Goal: Task Accomplishment & Management: Manage account settings

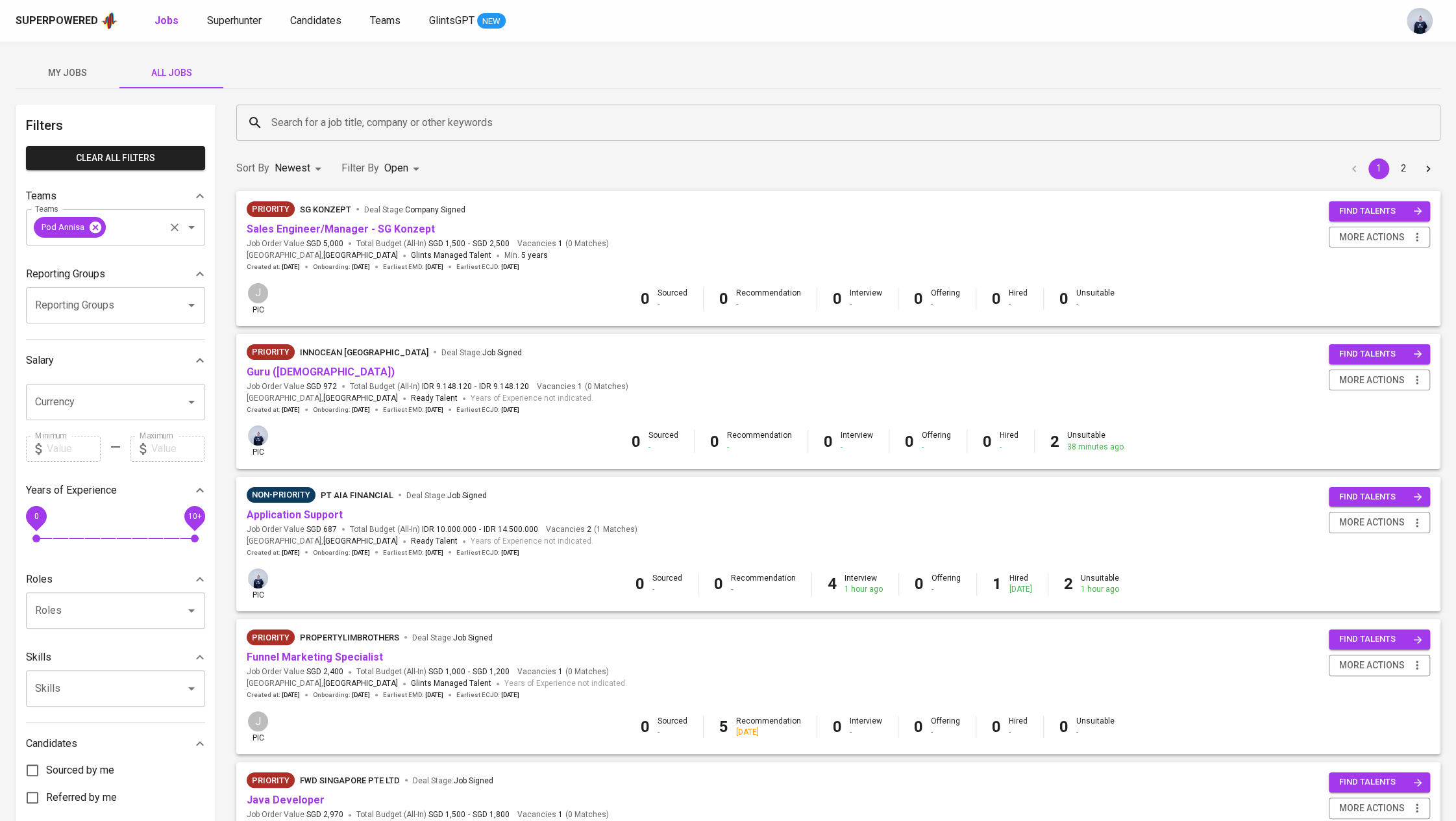
click at [98, 227] on icon at bounding box center [95, 226] width 12 height 12
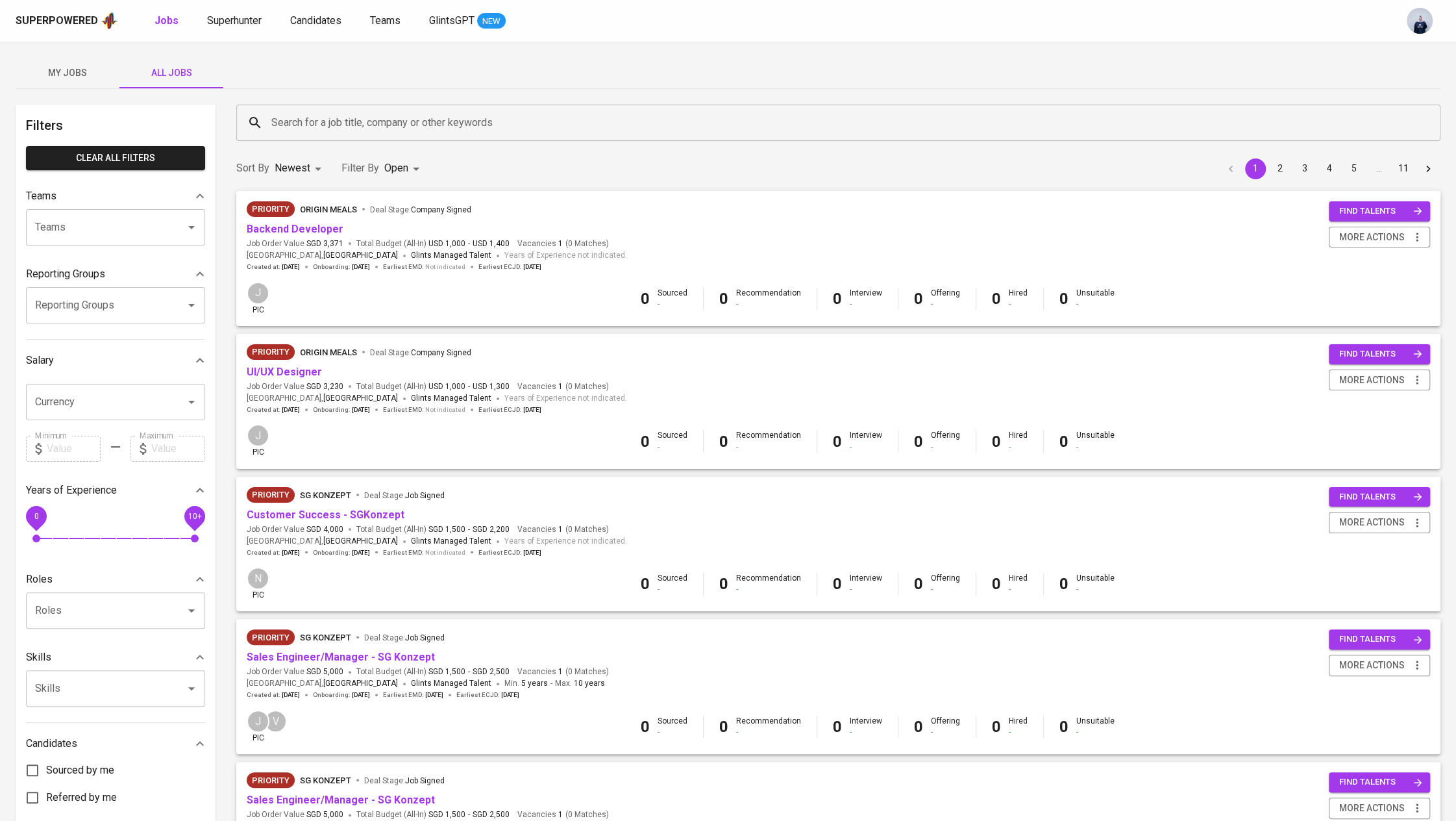
click at [94, 224] on input "Teams" at bounding box center [97, 226] width 131 height 24
click at [107, 266] on li "Pod Bandi" at bounding box center [116, 264] width 179 height 23
type input "bandi"
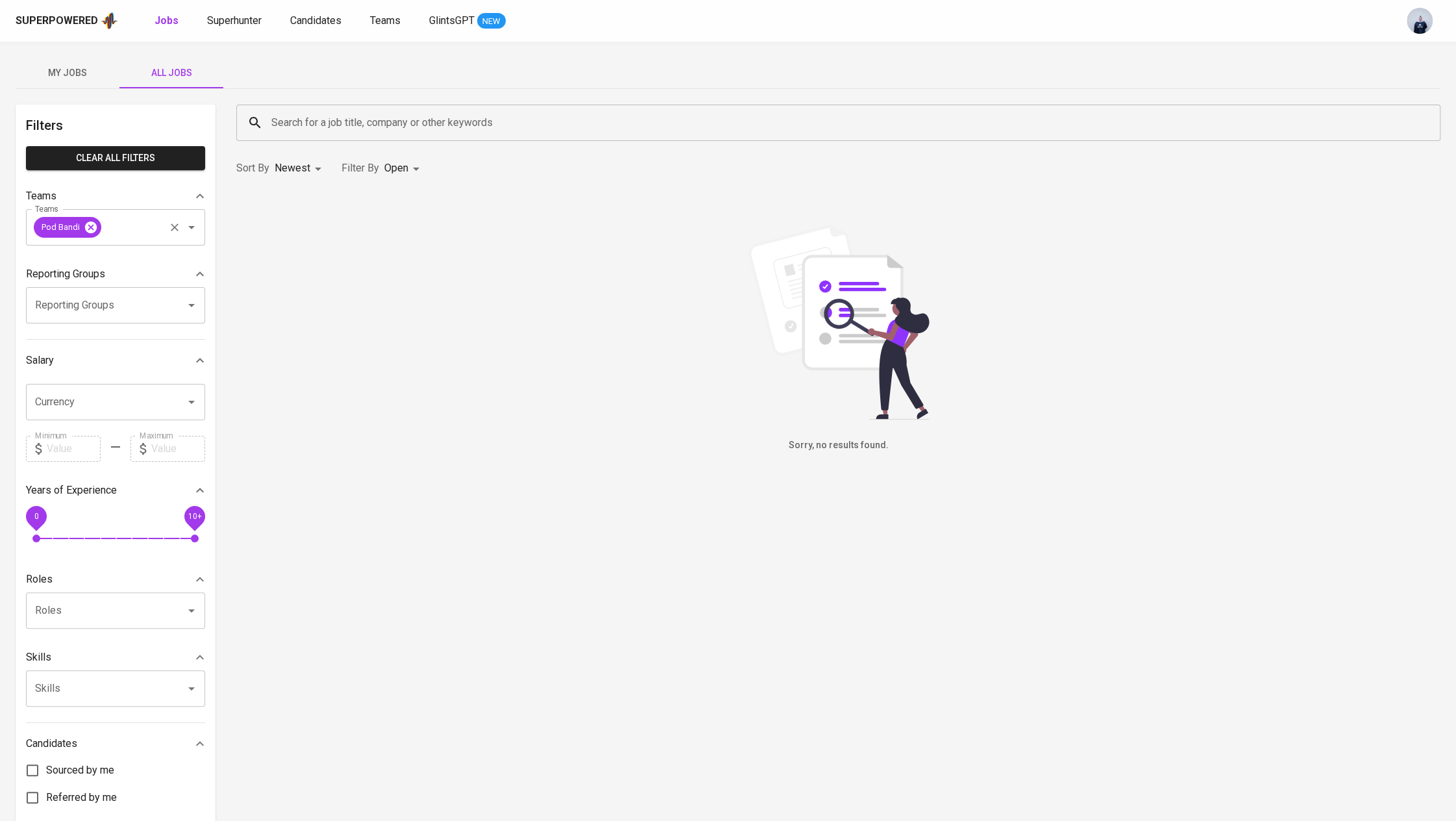
click at [91, 226] on icon at bounding box center [91, 226] width 12 height 12
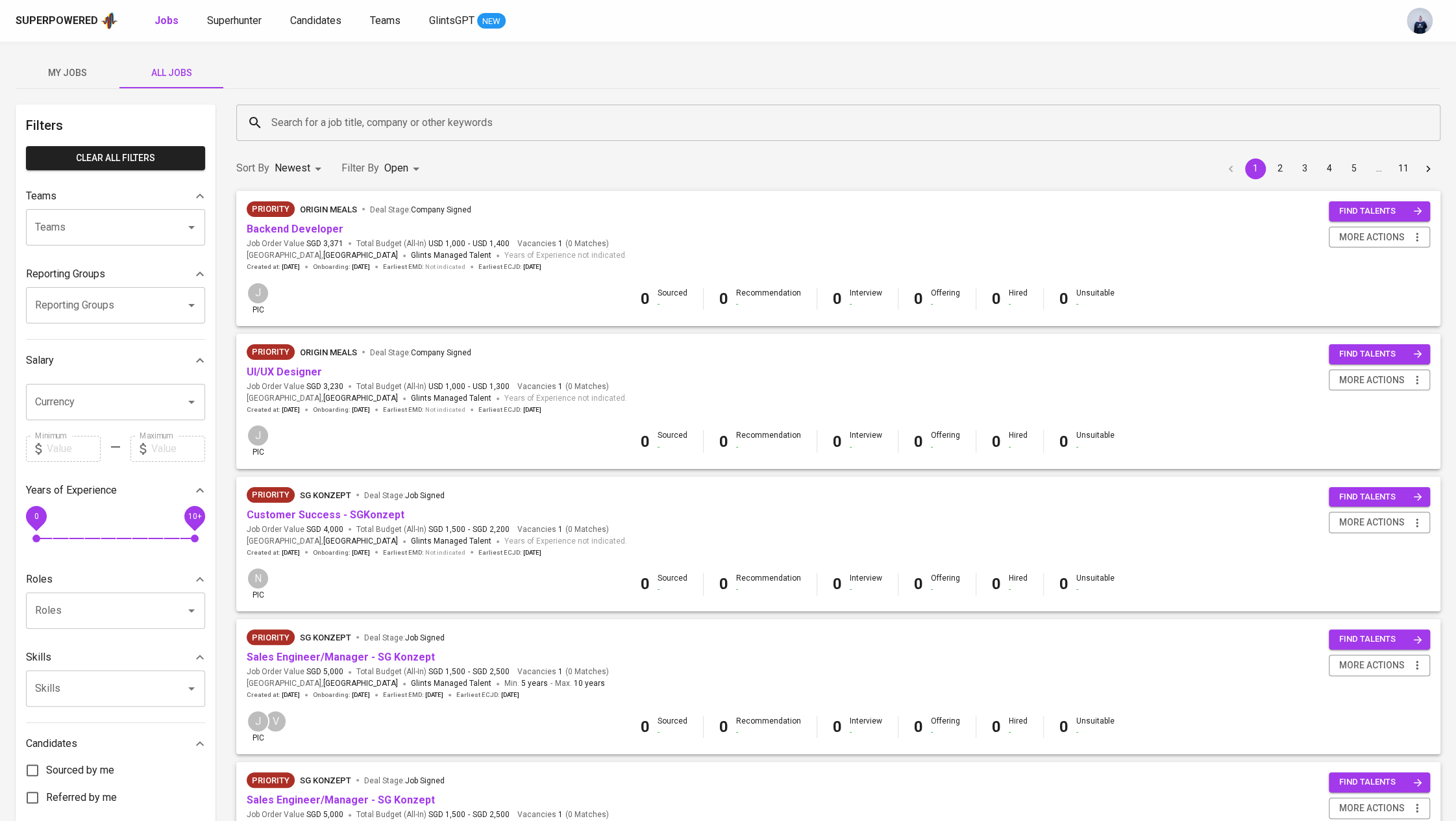
click at [331, 119] on input "Search for a job title, company or other keywords" at bounding box center [841, 122] width 1147 height 24
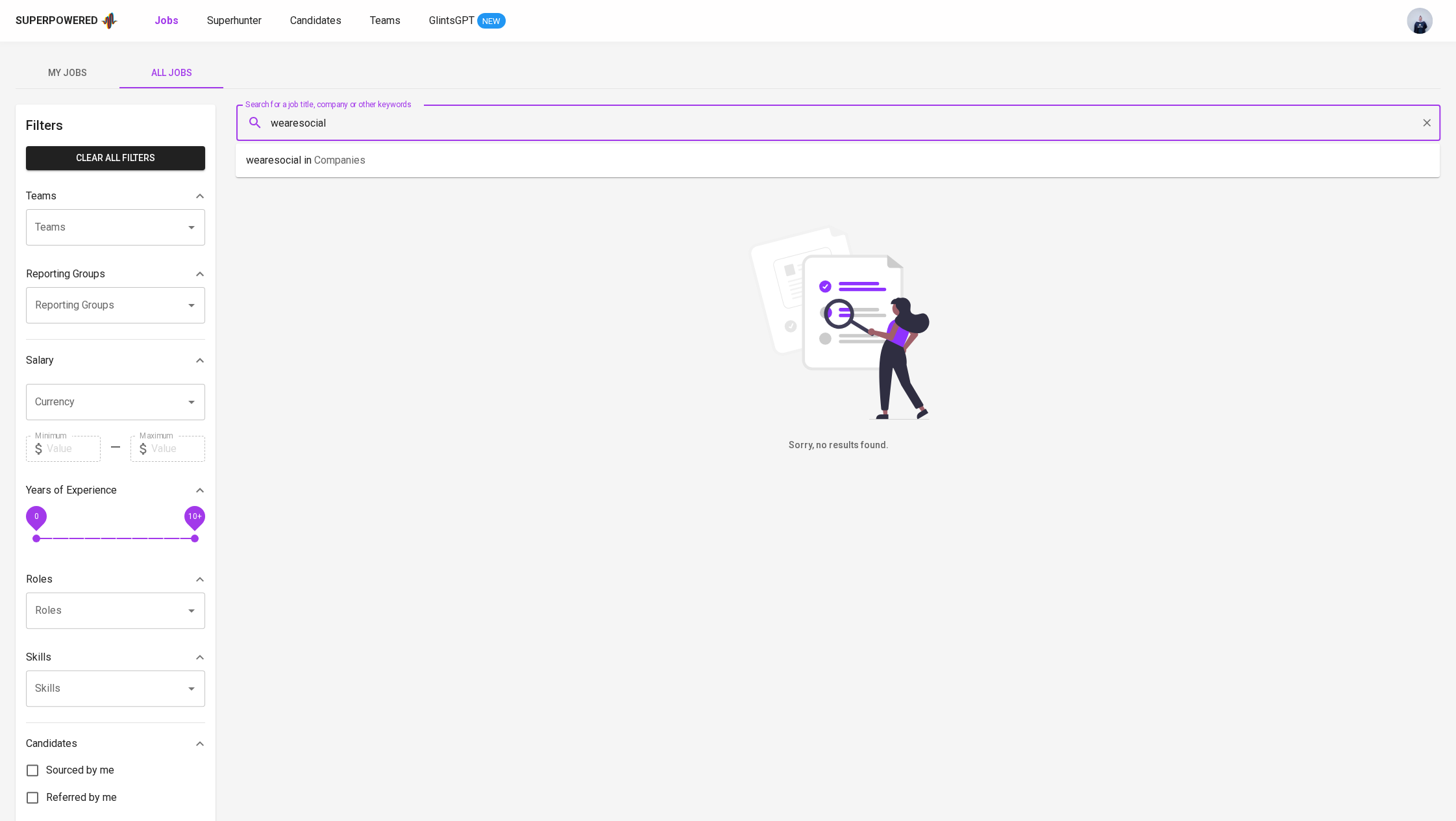
type input "wearesocial"
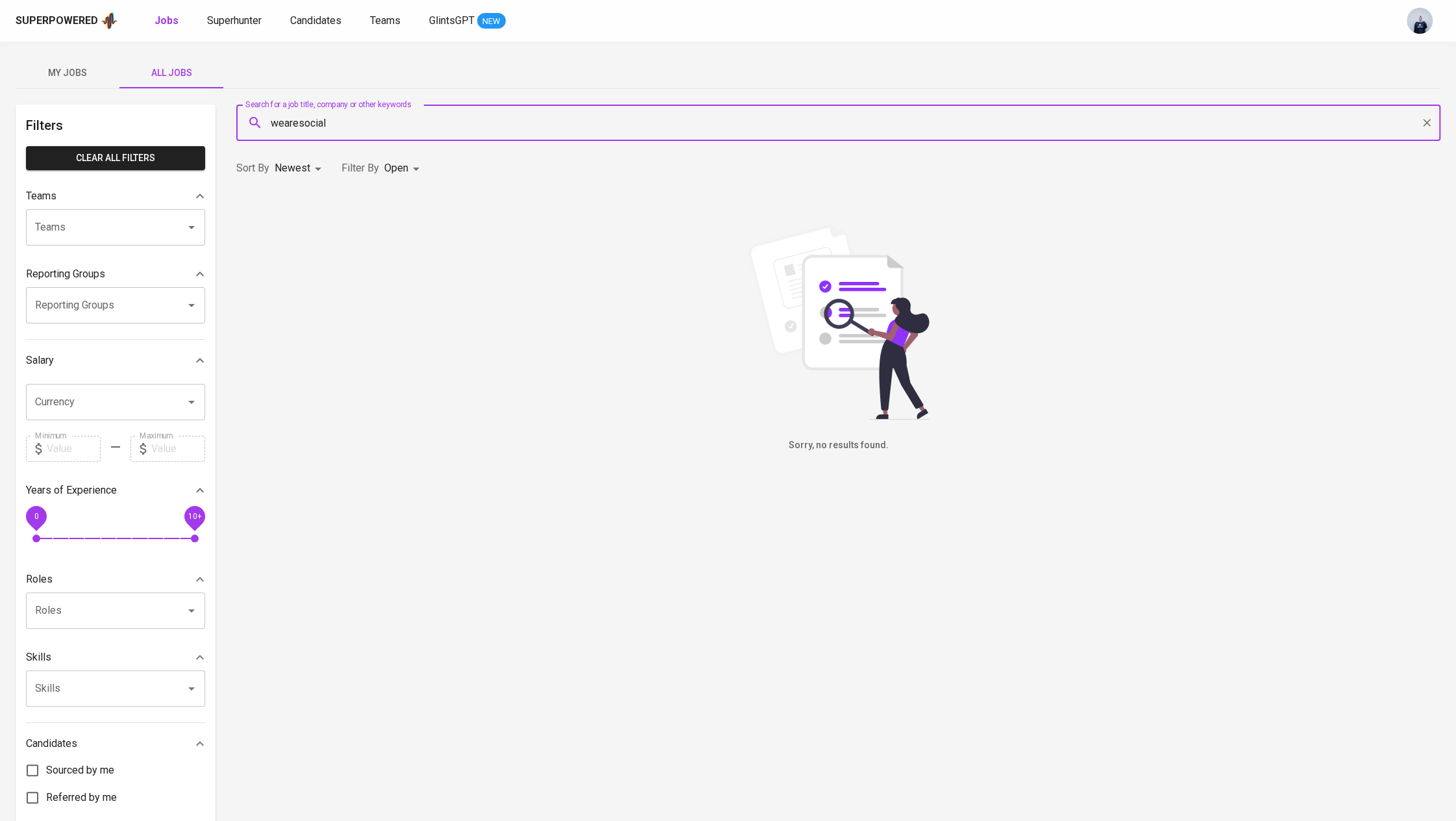
click at [1422, 122] on icon "Clear" at bounding box center [1426, 122] width 13 height 13
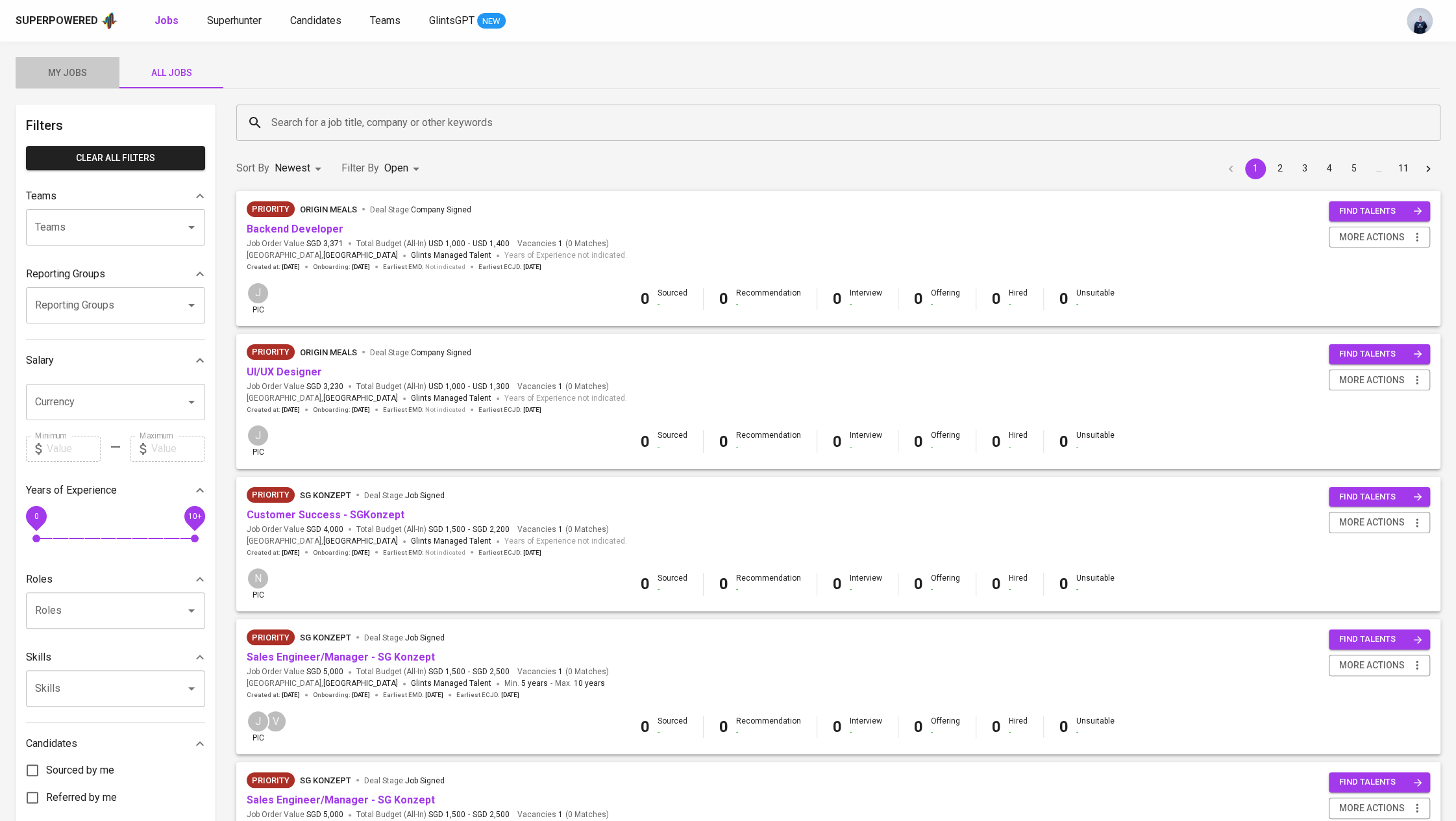
click at [83, 76] on span "My Jobs" at bounding box center [67, 73] width 88 height 17
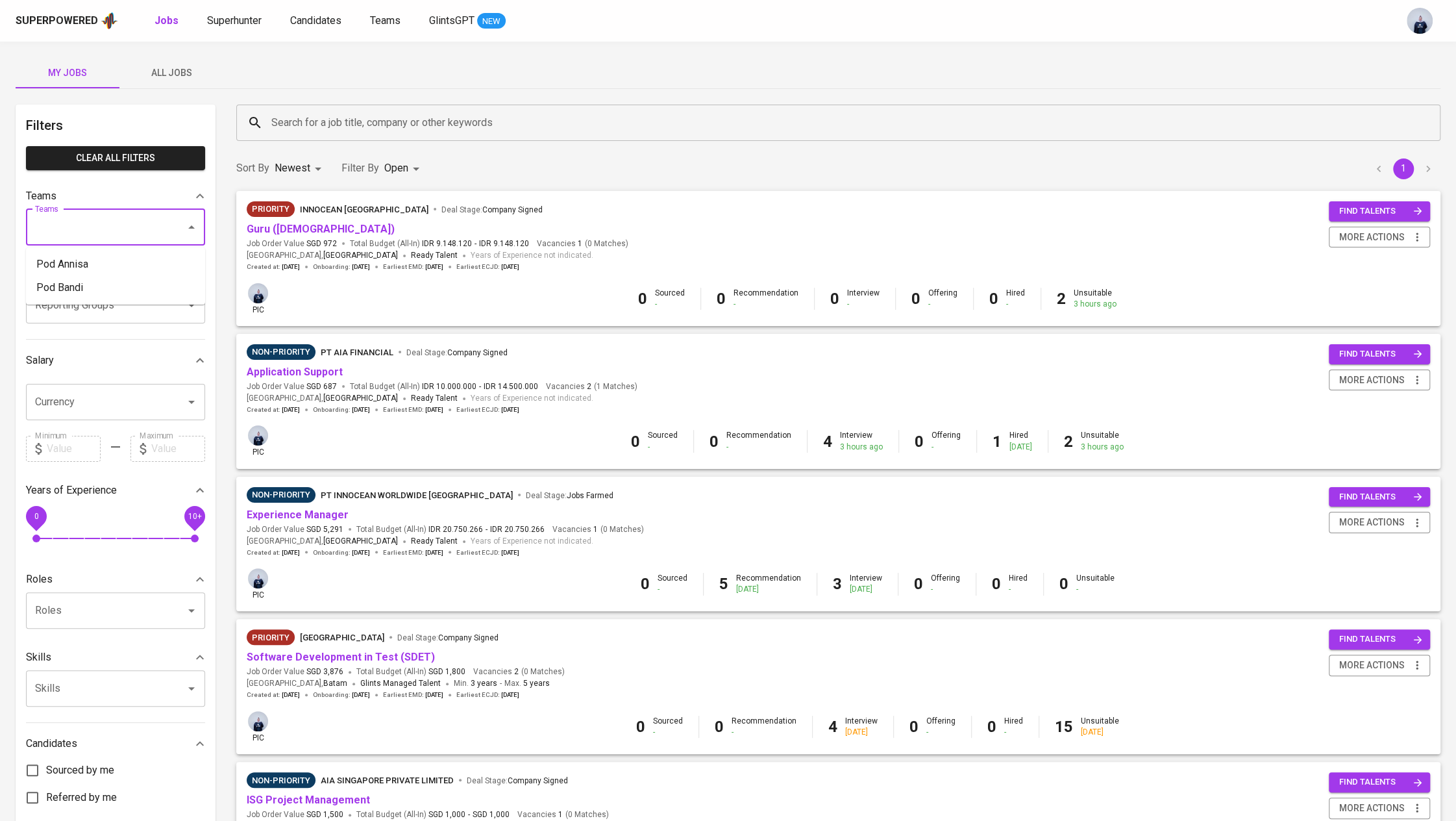
click at [140, 223] on input "Teams" at bounding box center [97, 226] width 131 height 24
click at [116, 262] on li "Pod Annisa" at bounding box center [116, 264] width 179 height 23
click at [186, 79] on span "All Jobs" at bounding box center [171, 73] width 88 height 17
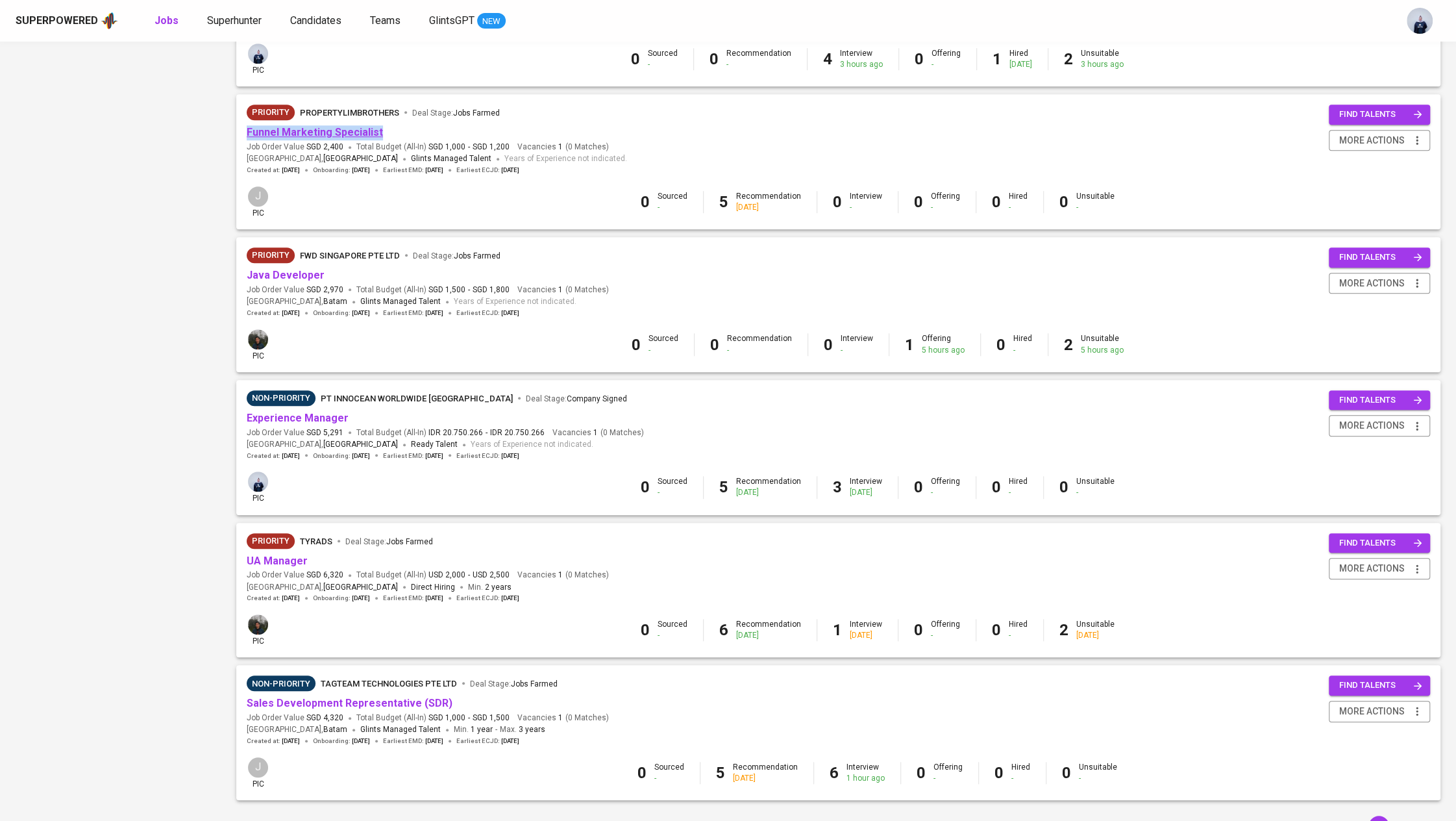
scroll to position [880, 0]
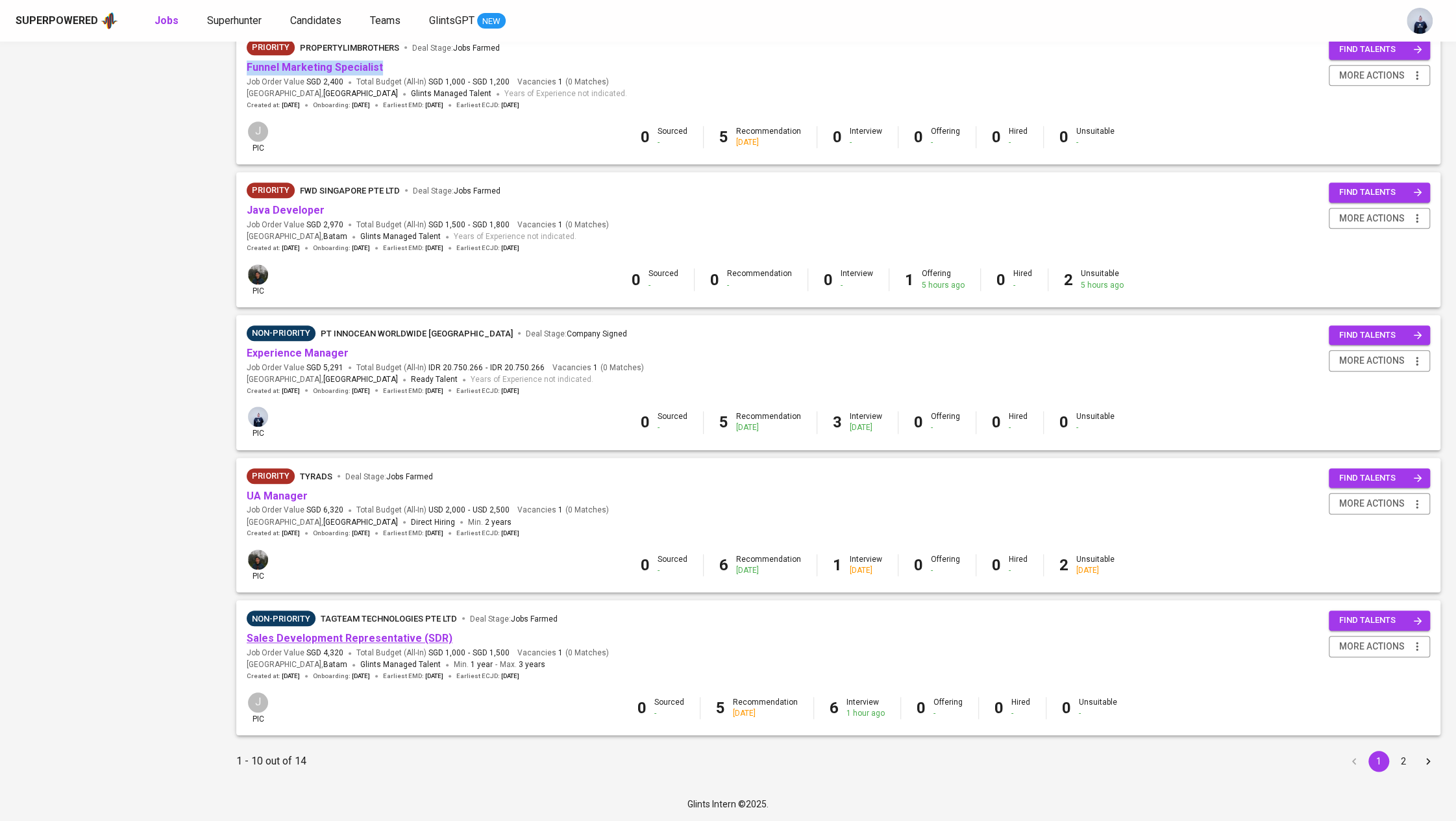
click at [371, 634] on link "Sales Development Representative (SDR)" at bounding box center [350, 637] width 206 height 13
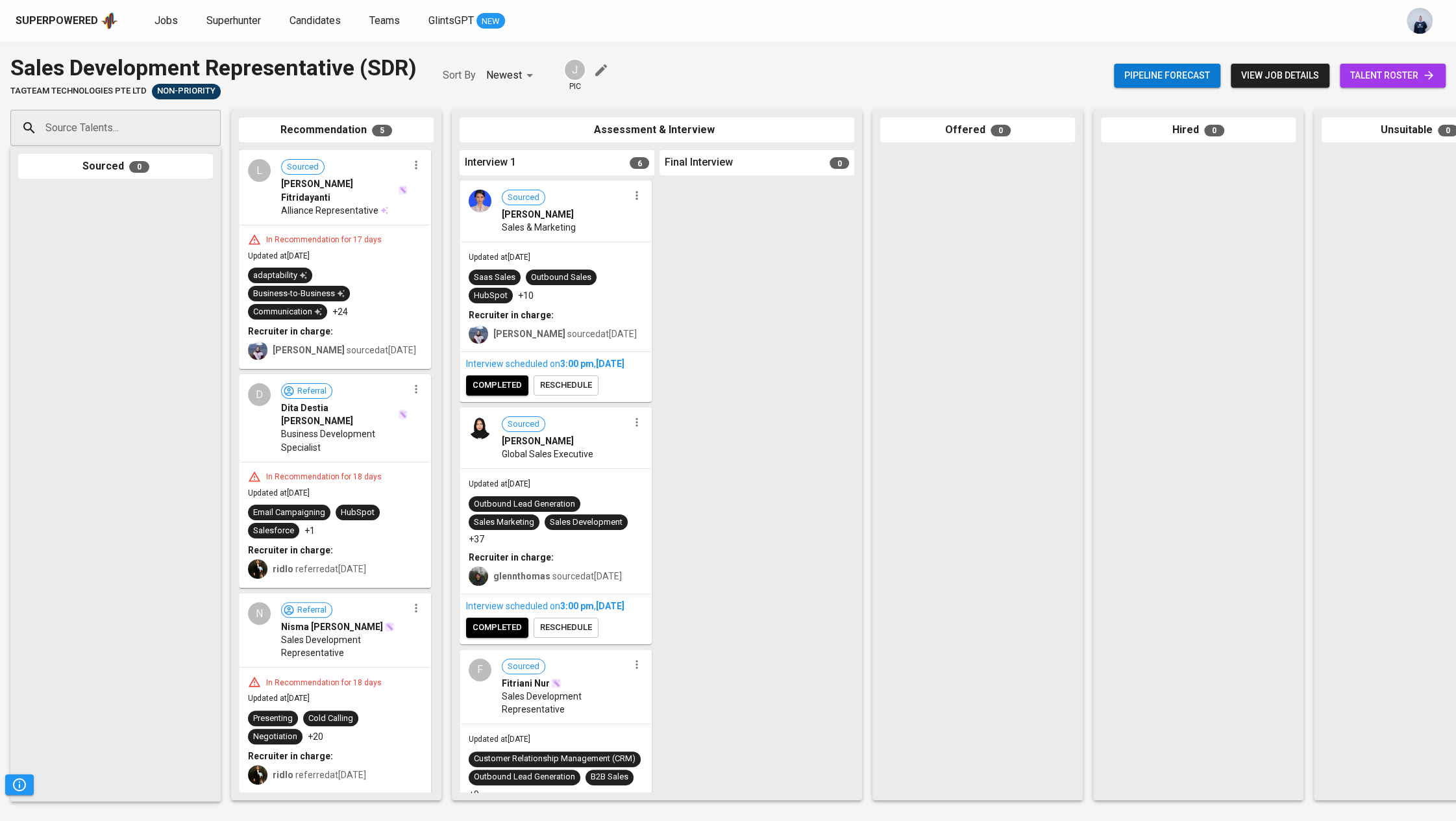
click at [587, 393] on span "reschedule" at bounding box center [565, 385] width 51 height 15
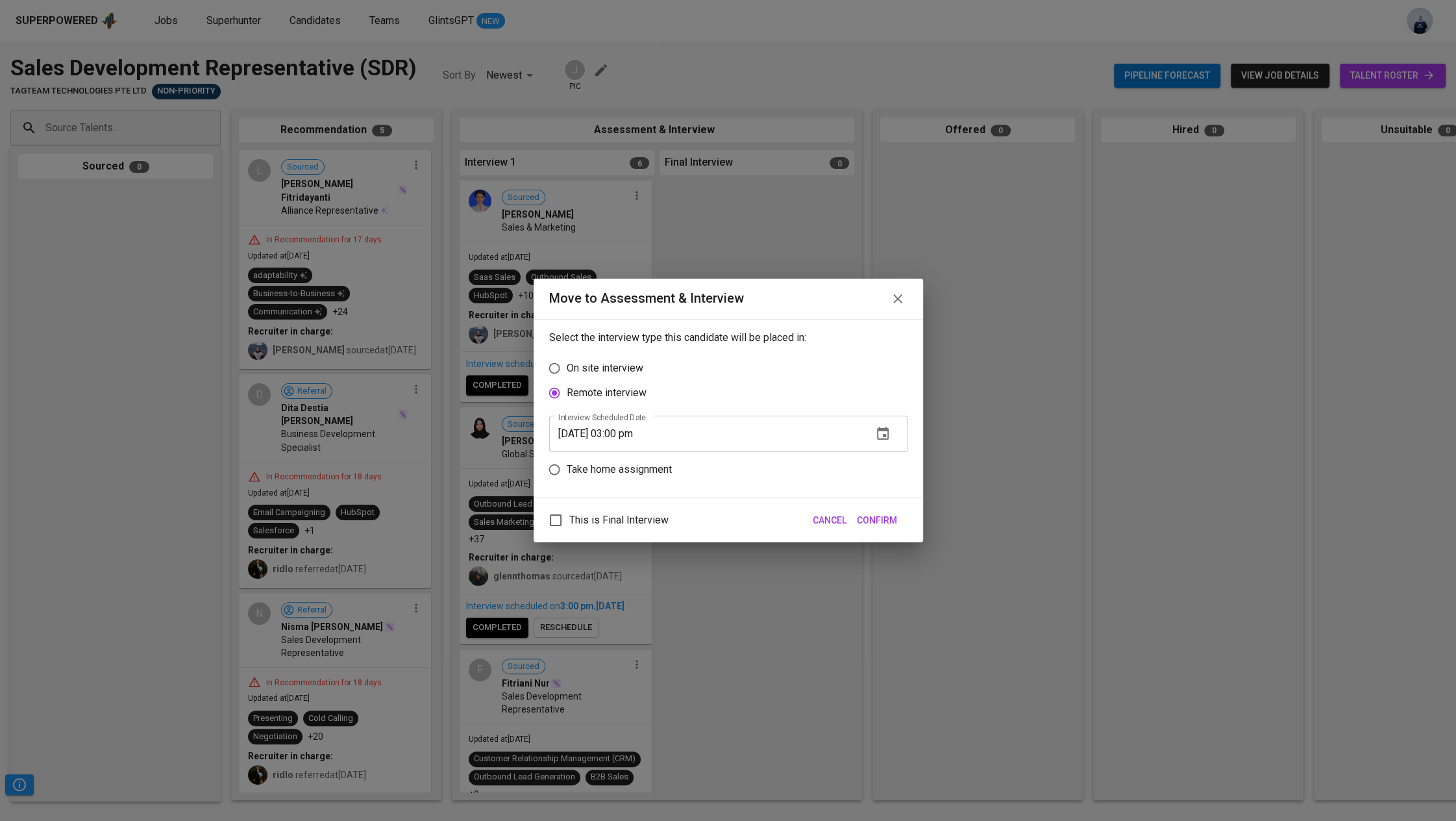
click at [586, 428] on input "08/15/2025 03:00 pm" at bounding box center [705, 433] width 313 height 36
click at [625, 432] on input "08/11/2025 03:00 pm" at bounding box center [705, 433] width 313 height 36
type input "08/11/2025 04:45 pm"
click at [889, 513] on span "Confirm" at bounding box center [876, 520] width 40 height 17
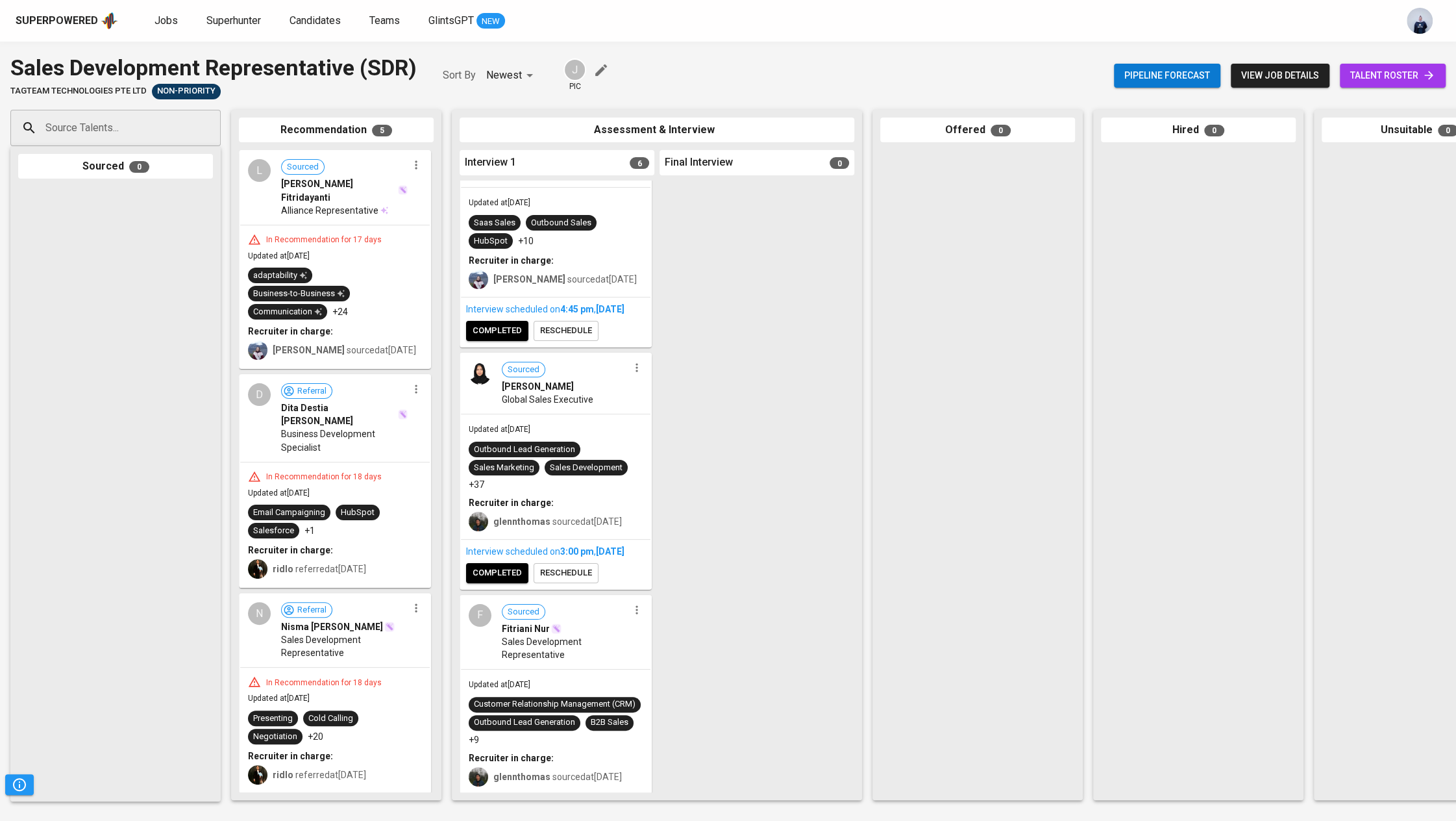
scroll to position [60, 0]
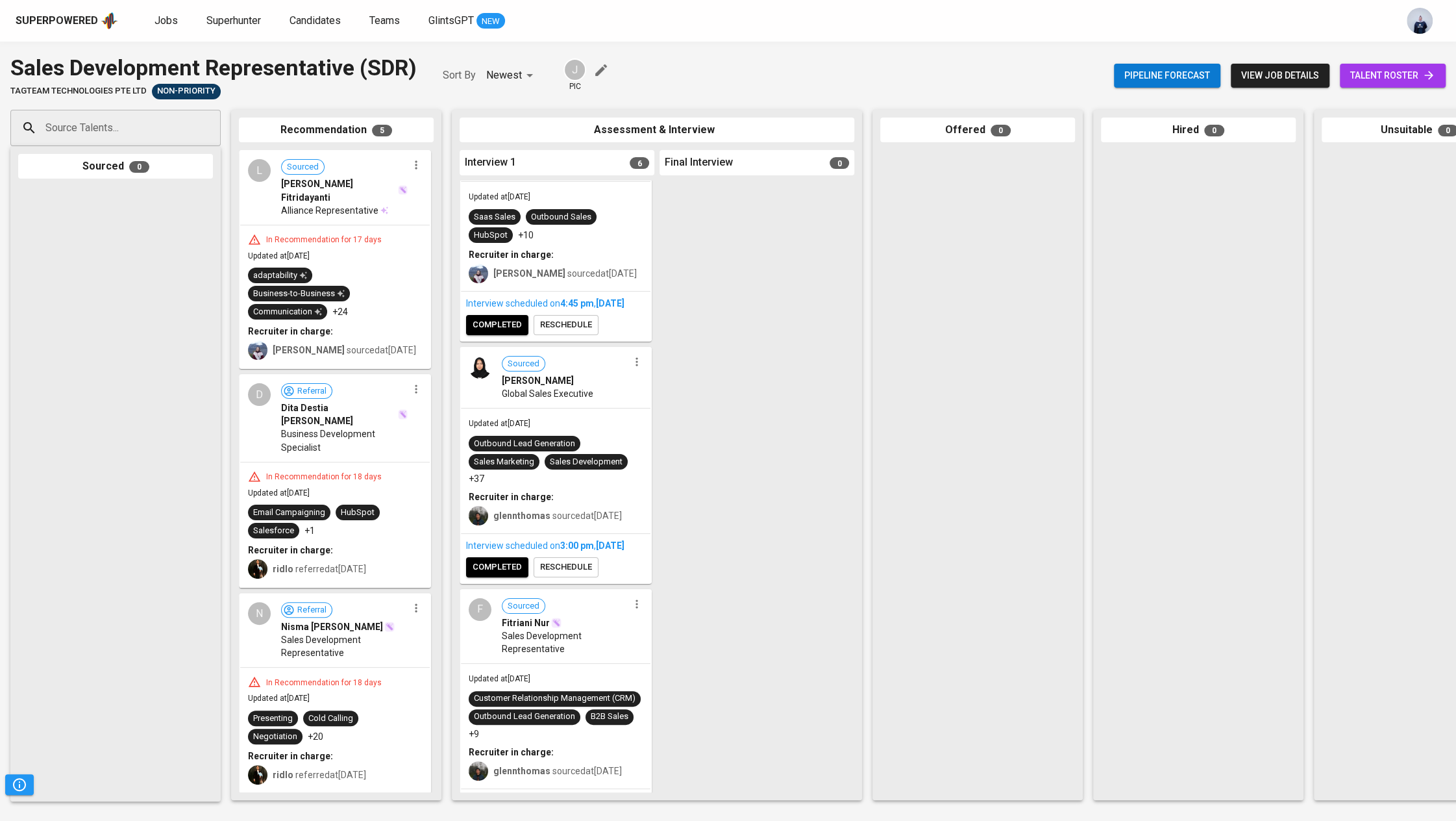
click at [584, 574] on span "reschedule" at bounding box center [565, 566] width 51 height 15
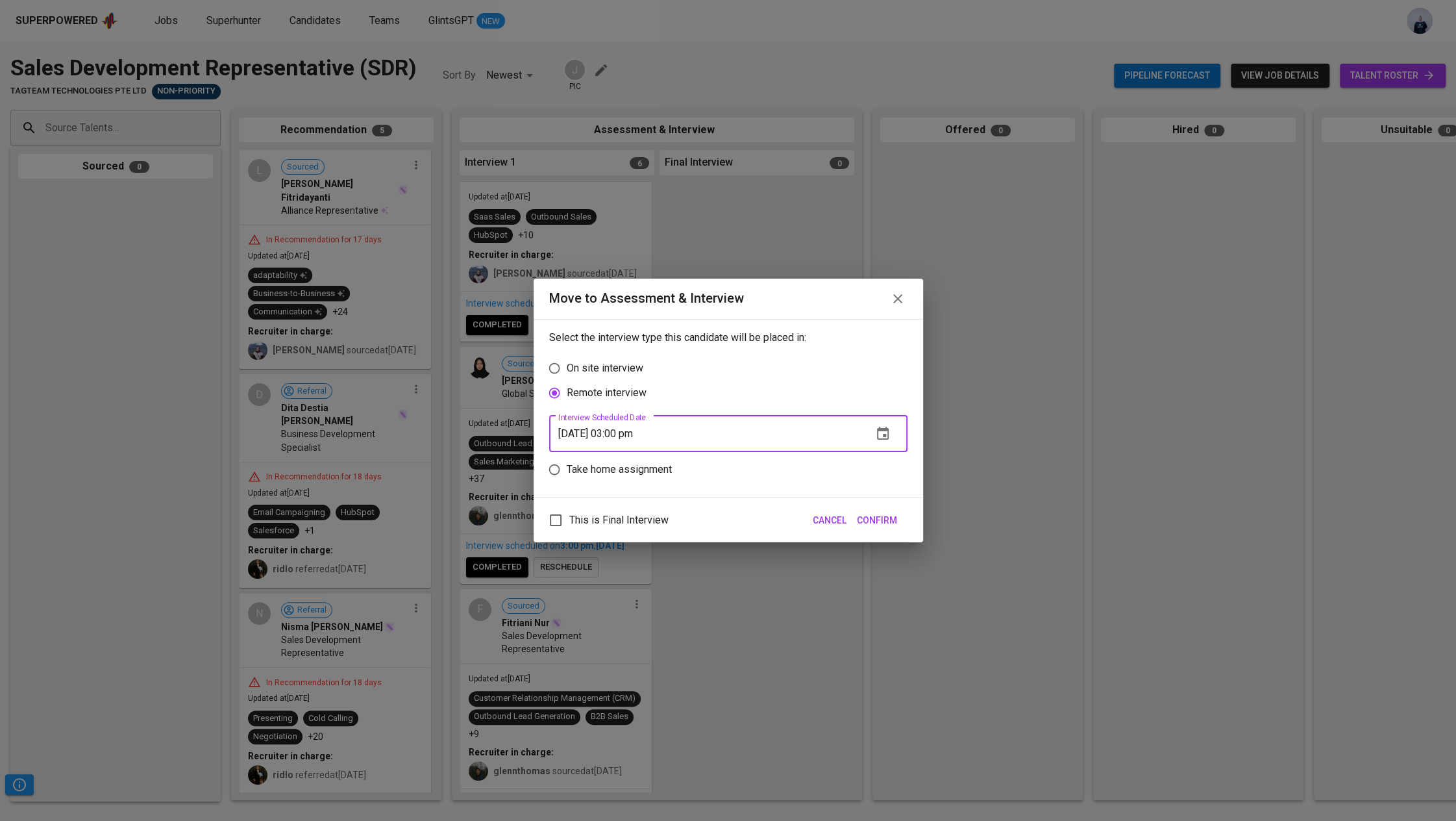
click at [584, 433] on input "08/18/2025 03:00 pm" at bounding box center [705, 433] width 313 height 36
click at [626, 433] on input "08/11/2025 03:00 pm" at bounding box center [705, 433] width 313 height 36
type input "08/11/2025 05:00 pm"
click at [895, 519] on span "Confirm" at bounding box center [876, 520] width 40 height 17
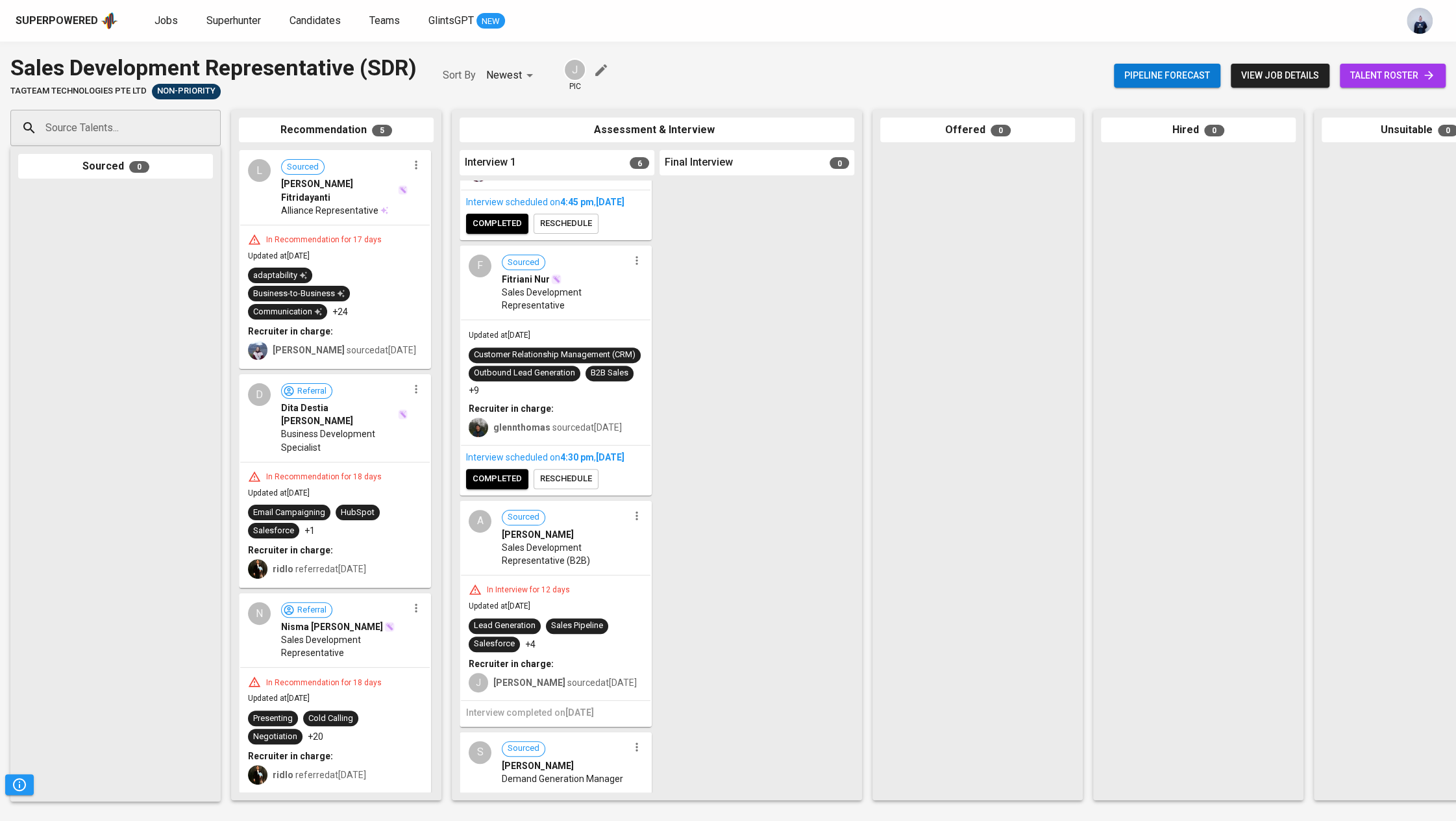
scroll to position [403, 0]
click at [576, 487] on span "reschedule" at bounding box center [565, 479] width 51 height 15
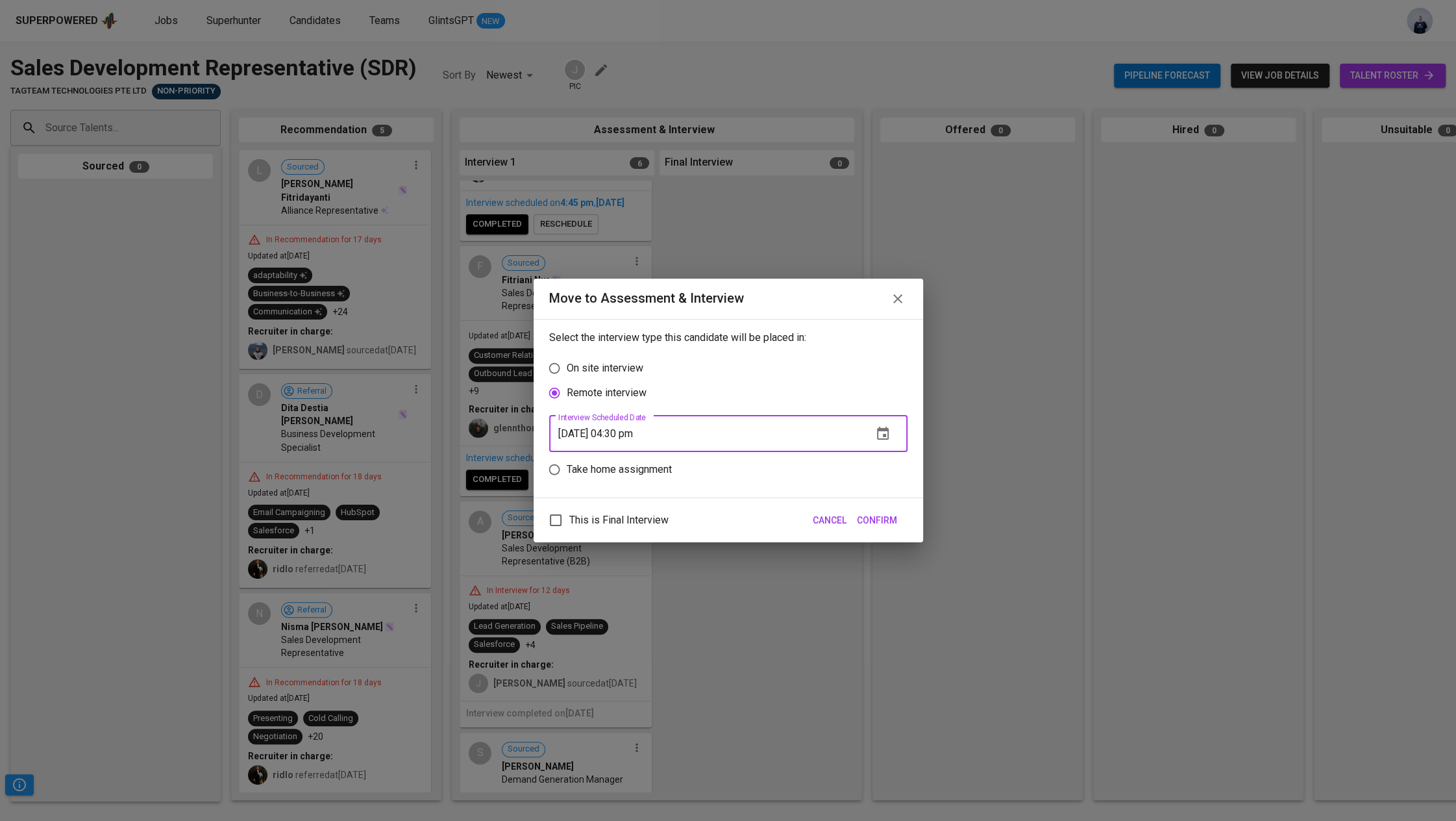
click at [623, 435] on input "08/18/2025 04:30 pm" at bounding box center [705, 433] width 313 height 36
type input "08/18/2025 05:30 pm"
click at [895, 516] on span "Confirm" at bounding box center [876, 520] width 40 height 17
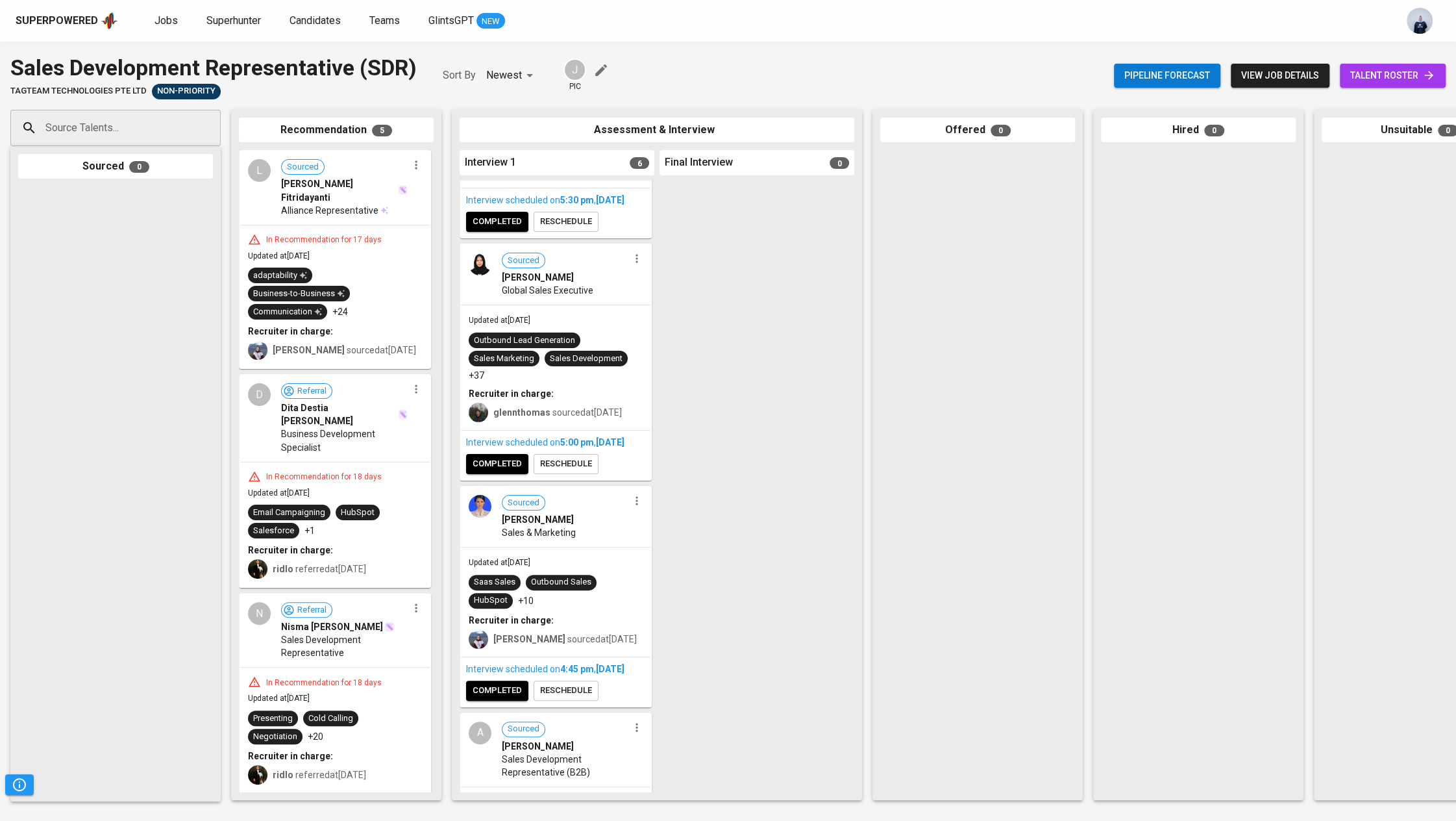
scroll to position [120, 0]
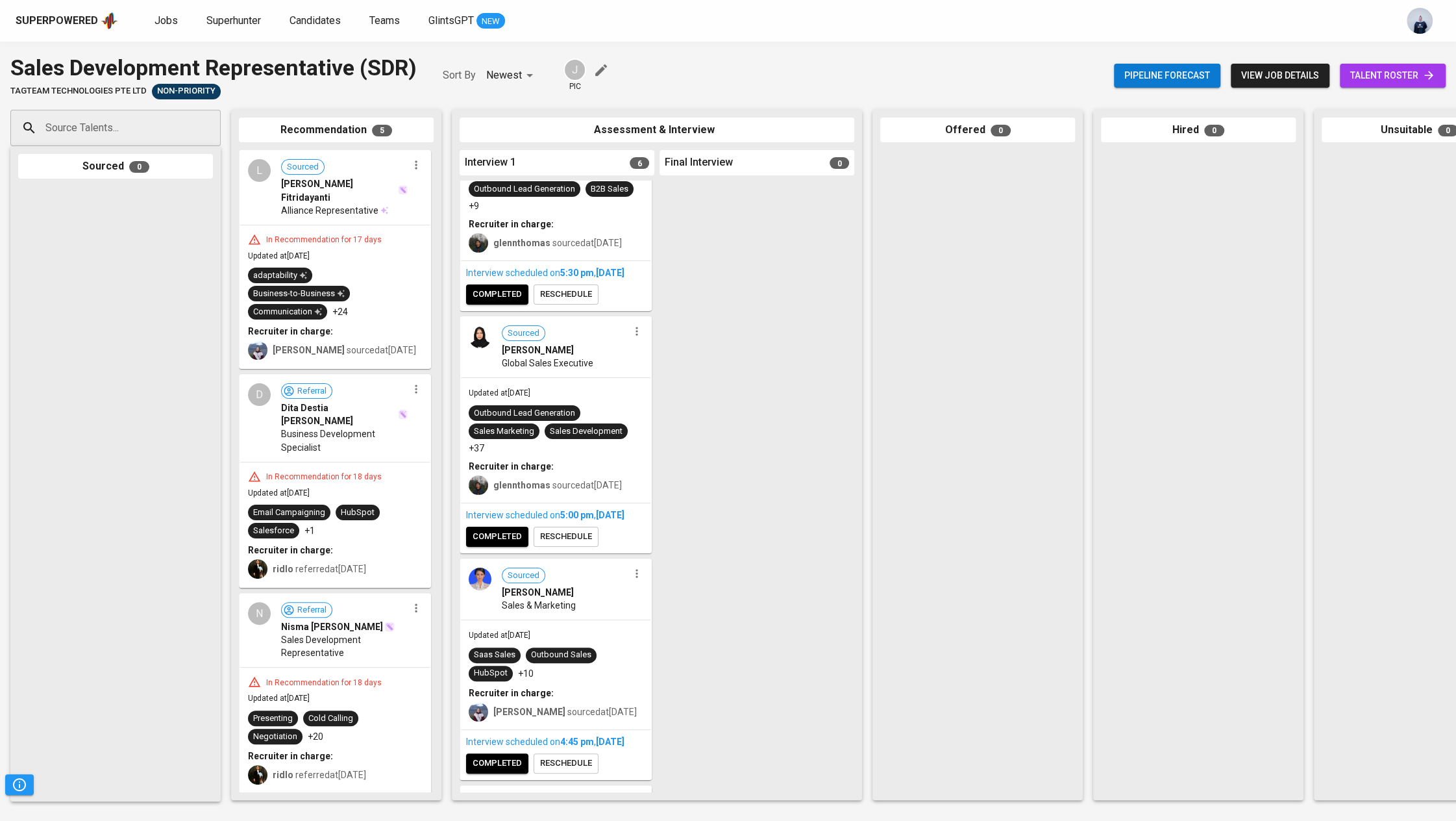
click at [568, 302] on span "reschedule" at bounding box center [565, 293] width 51 height 15
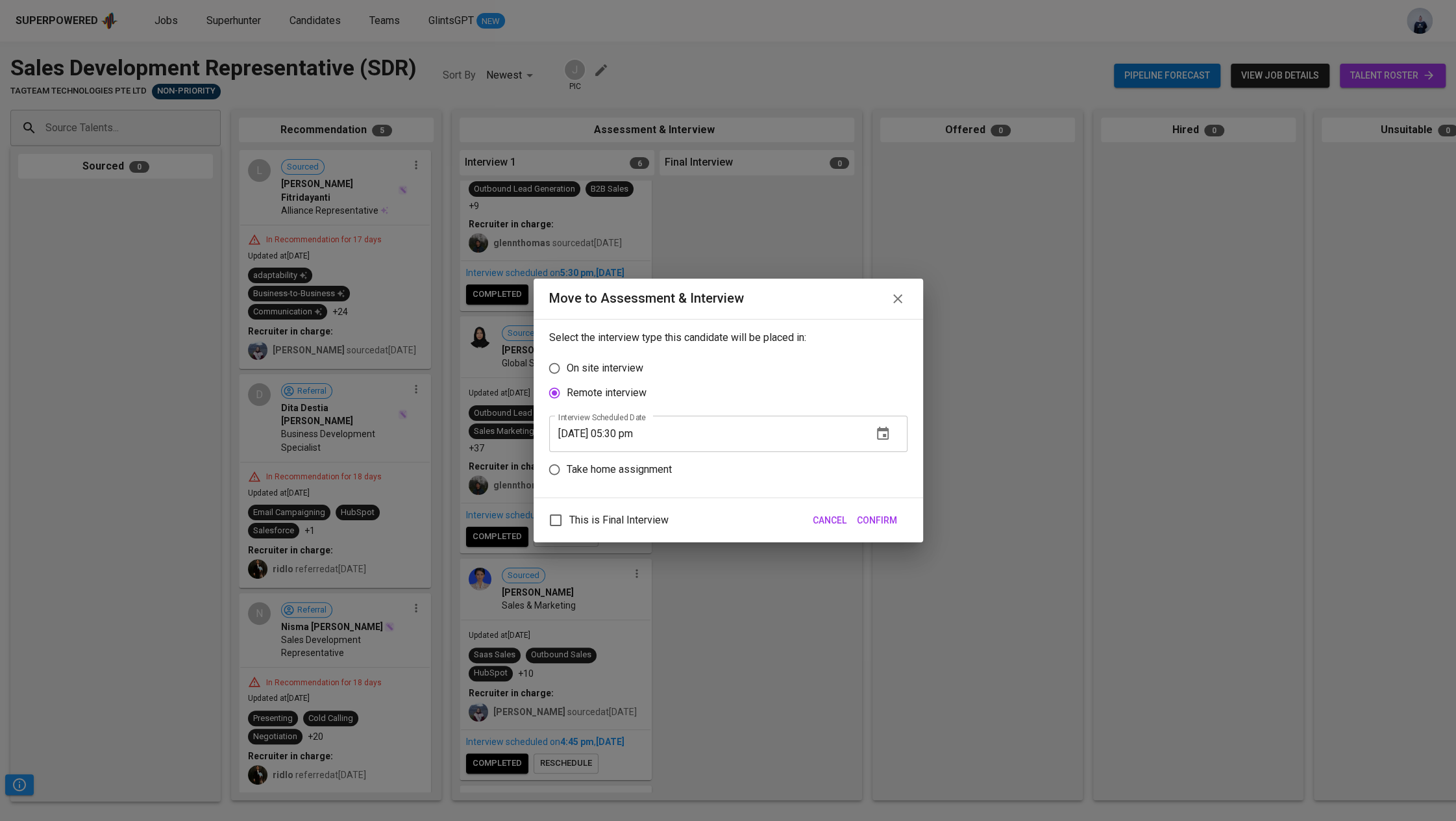
click at [584, 434] on input "08/18/2025 05:30 pm" at bounding box center [705, 433] width 313 height 36
type input "08/11/2025 05:30 pm"
click at [889, 516] on span "Confirm" at bounding box center [876, 520] width 40 height 17
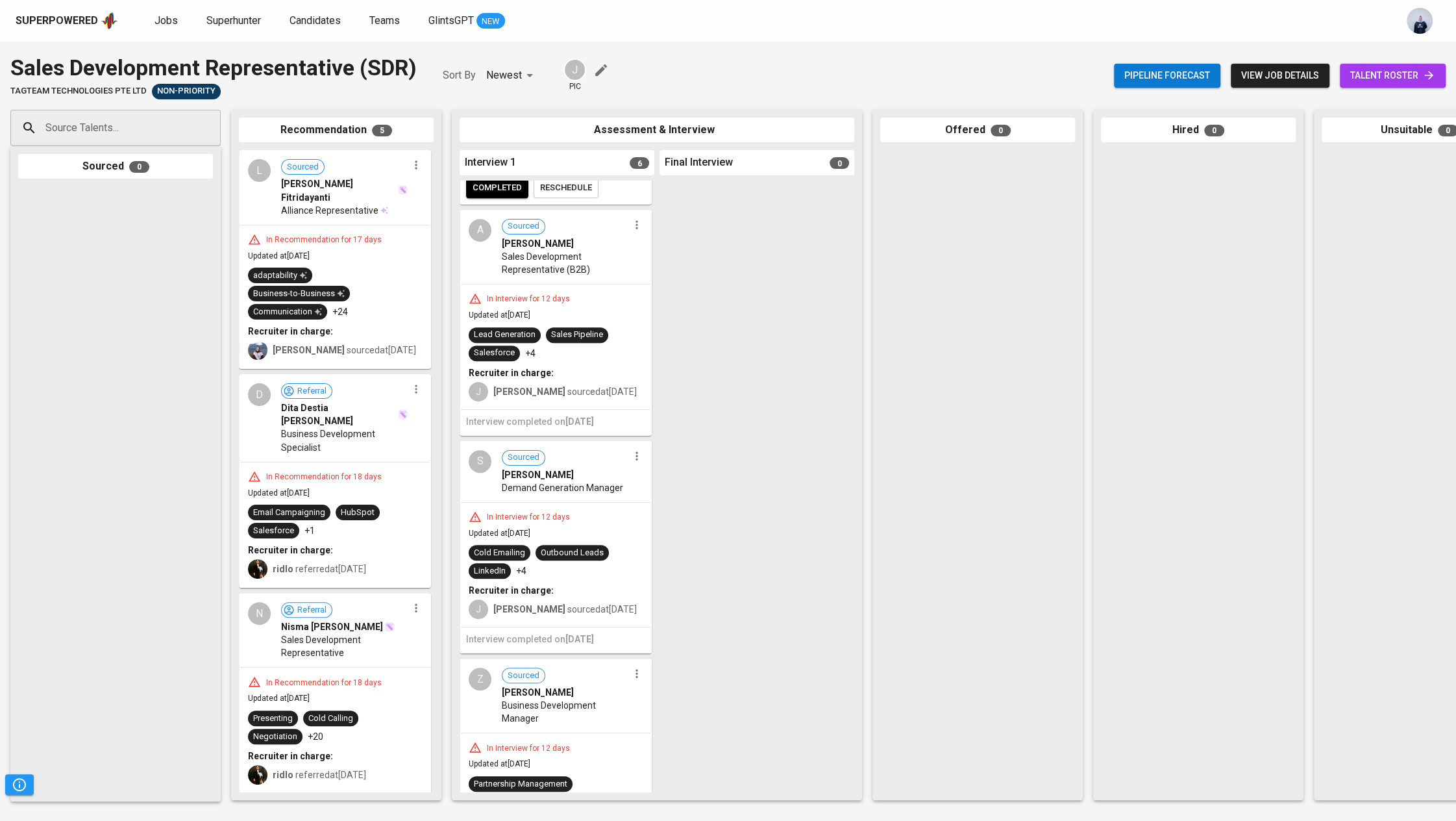
scroll to position [817, 0]
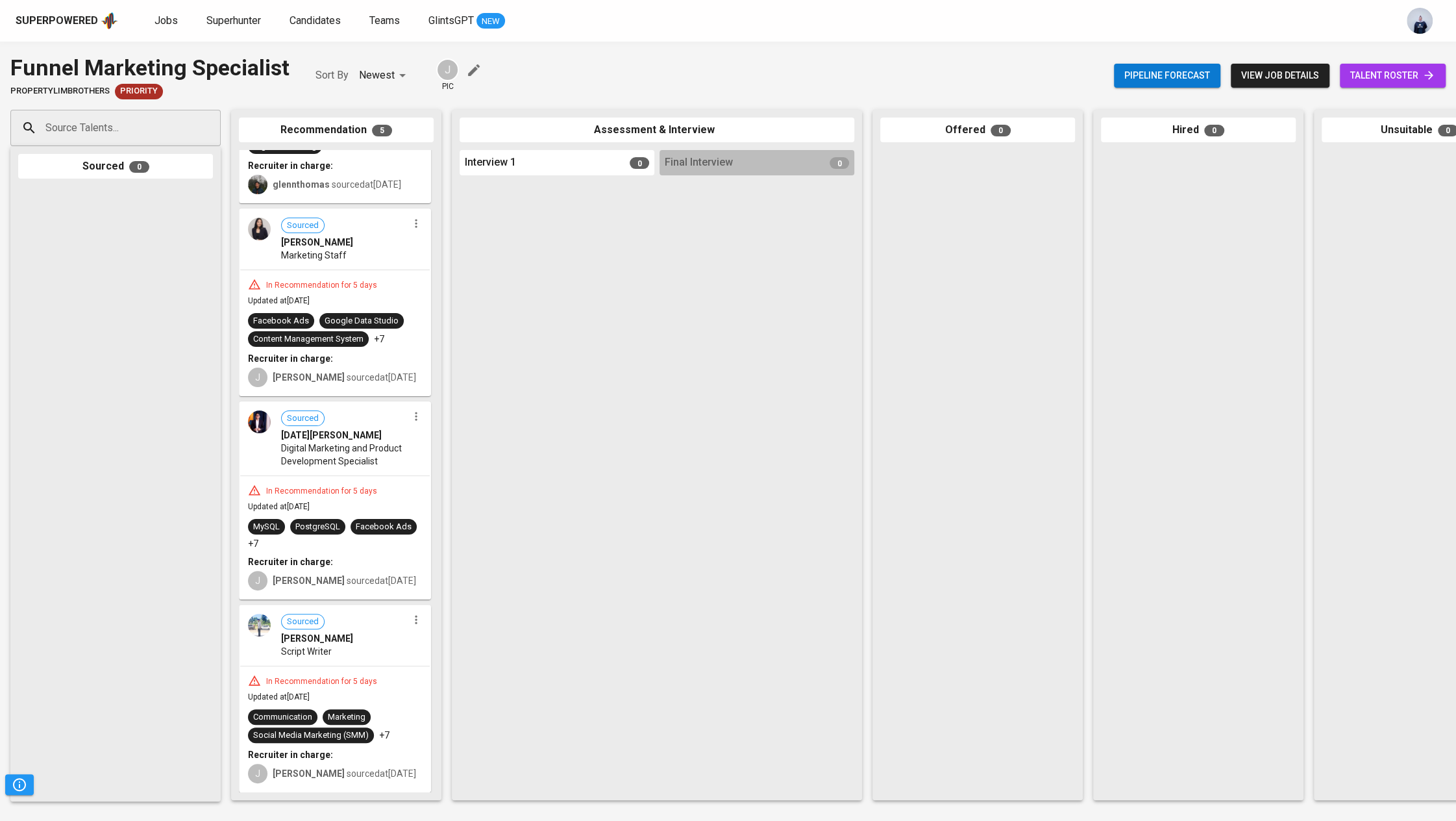
scroll to position [381, 0]
click at [1387, 65] on link "talent roster" at bounding box center [1392, 75] width 106 height 24
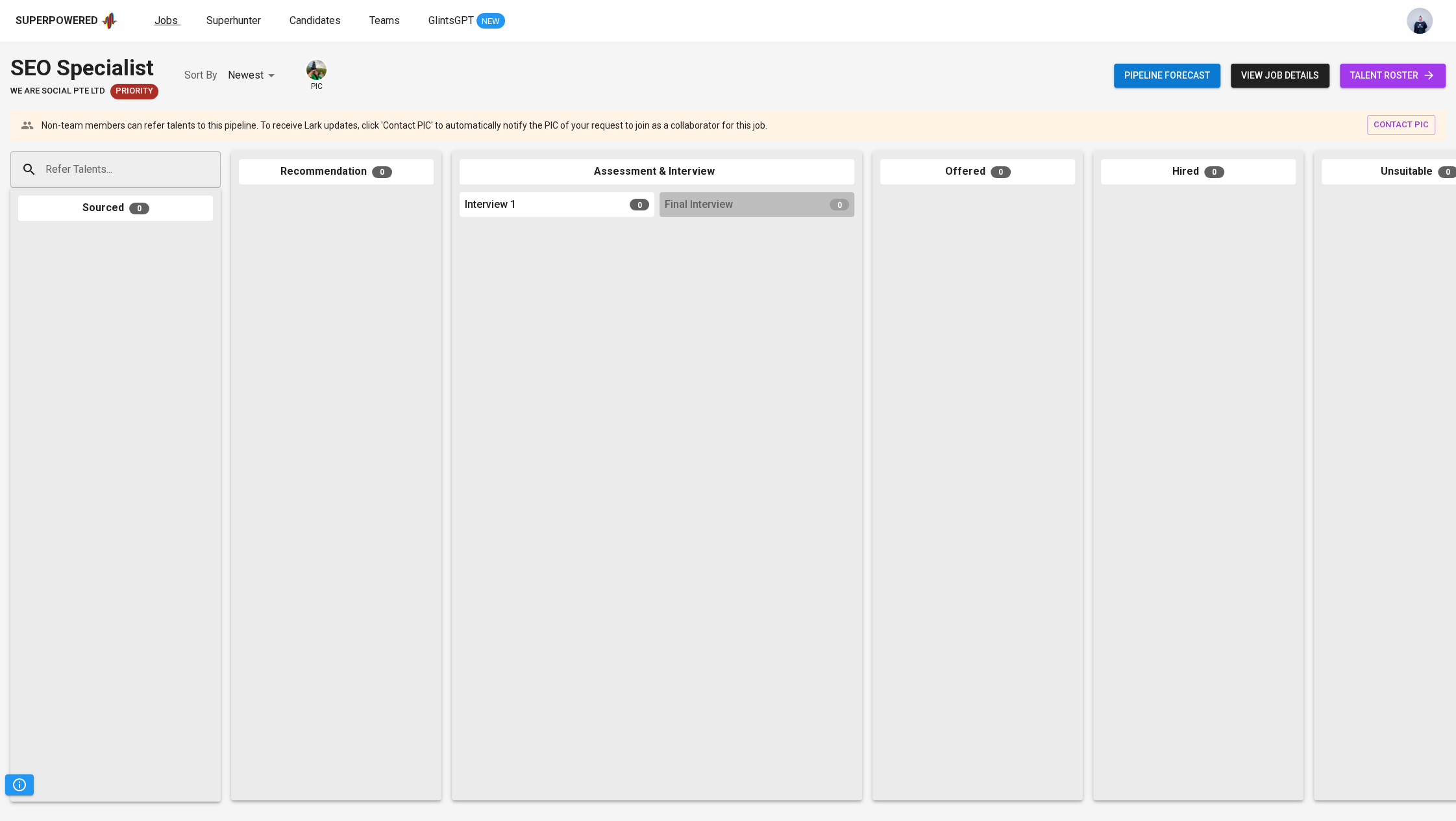
click at [164, 21] on span "Jobs" at bounding box center [166, 20] width 23 height 13
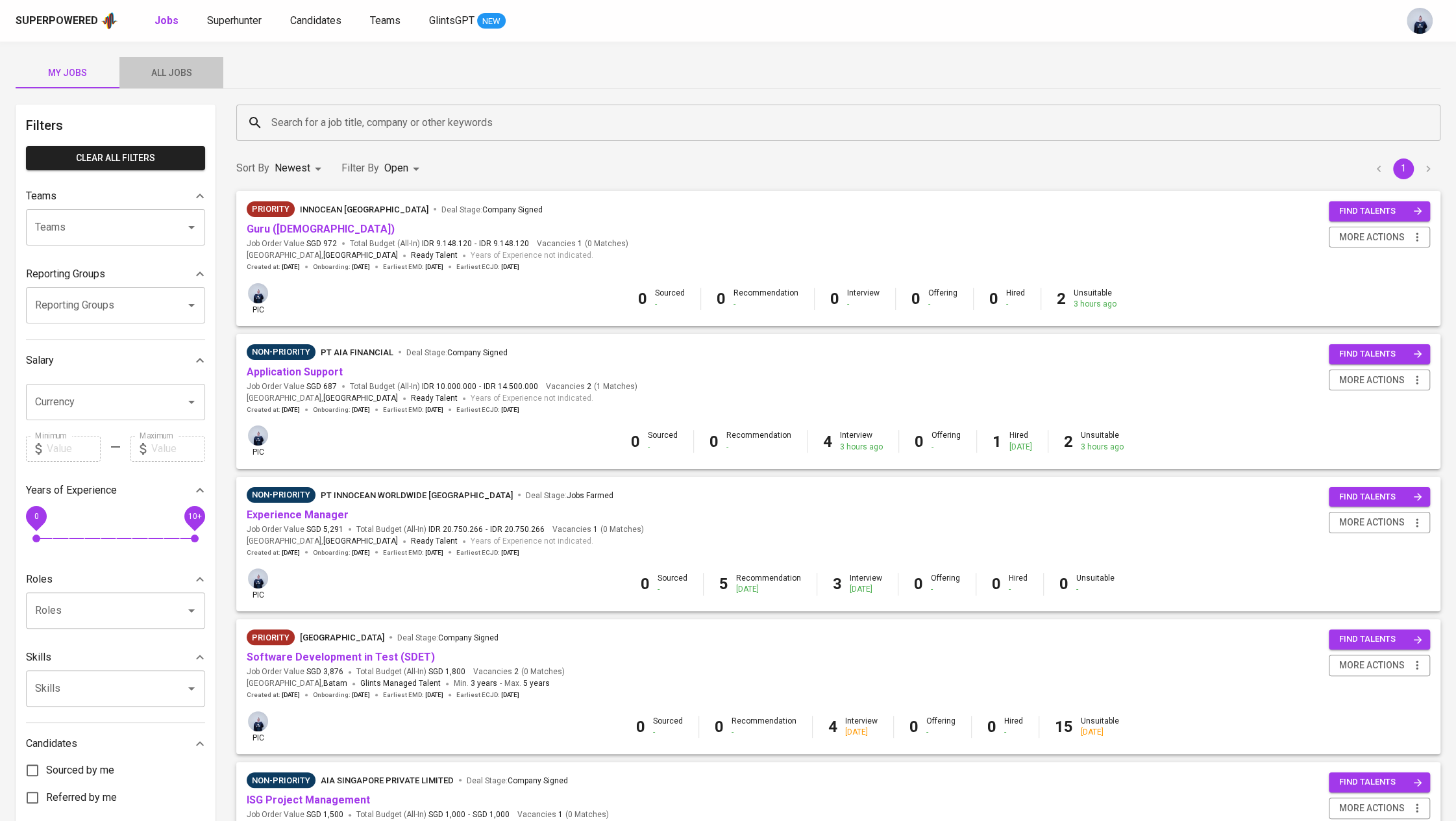
click at [153, 79] on span "All Jobs" at bounding box center [171, 73] width 88 height 17
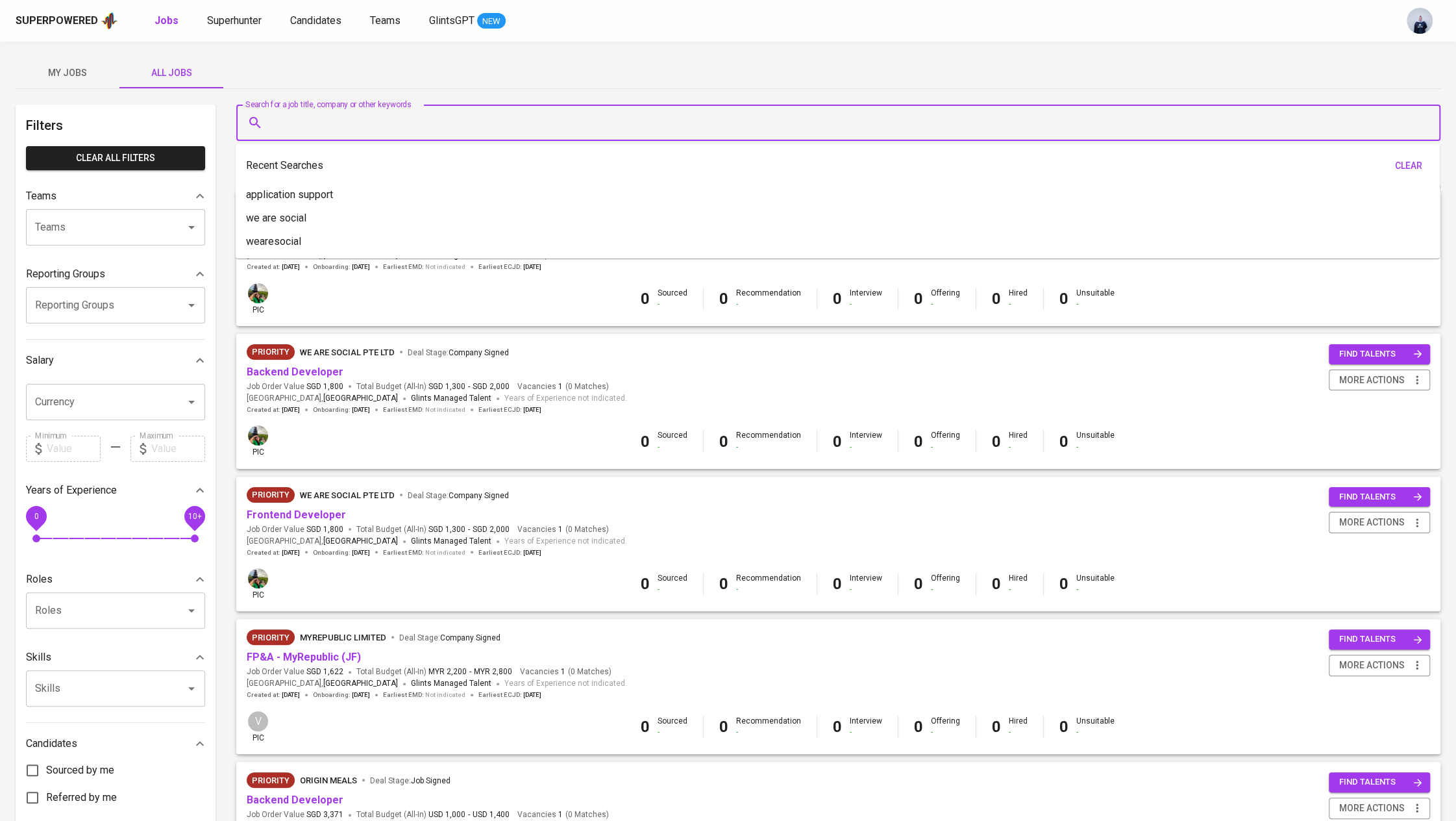
click at [311, 127] on input "Search for a job title, company or other keywords" at bounding box center [841, 122] width 1147 height 24
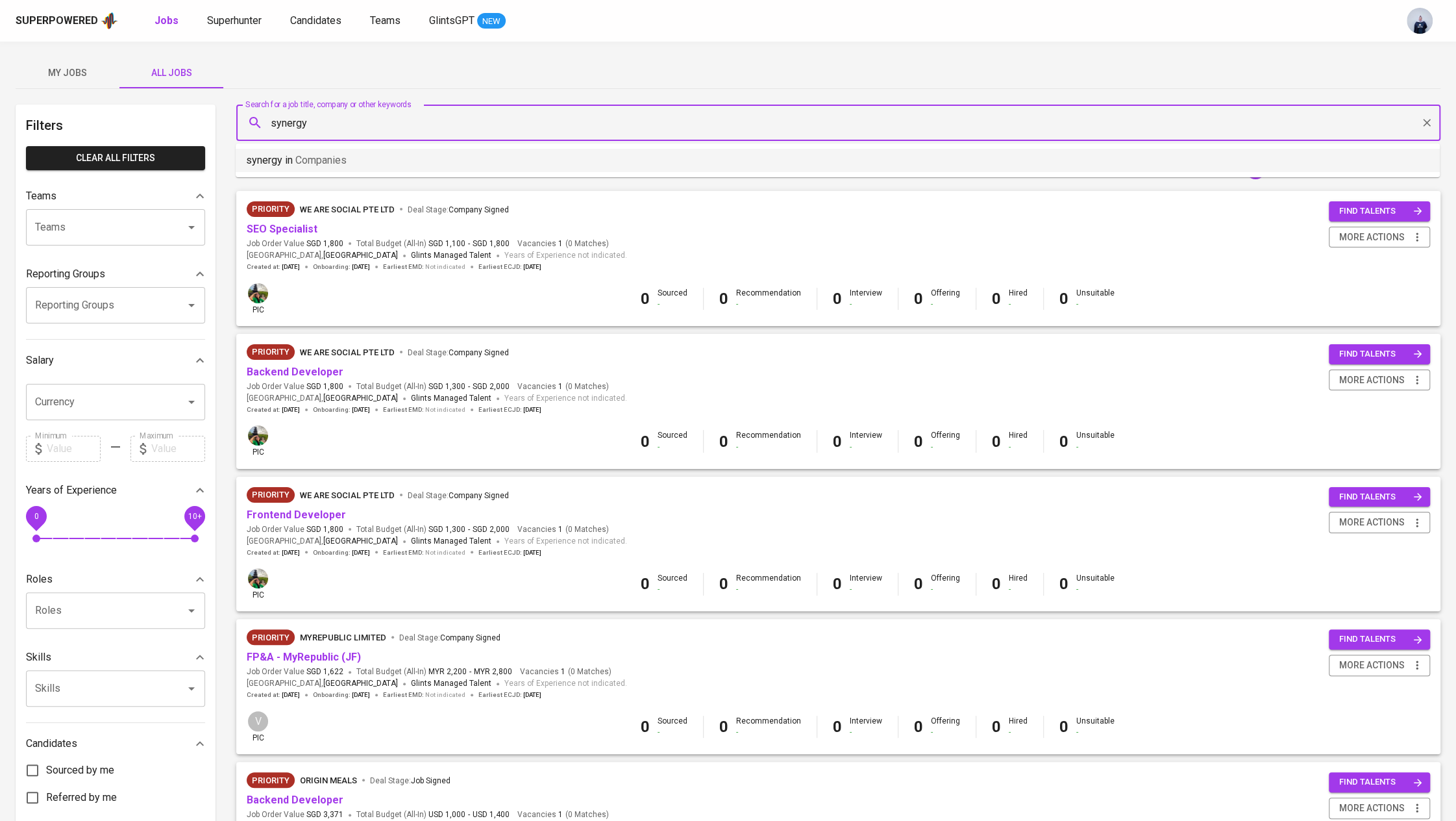
click at [362, 166] on li "synergy in Companies" at bounding box center [837, 160] width 1203 height 23
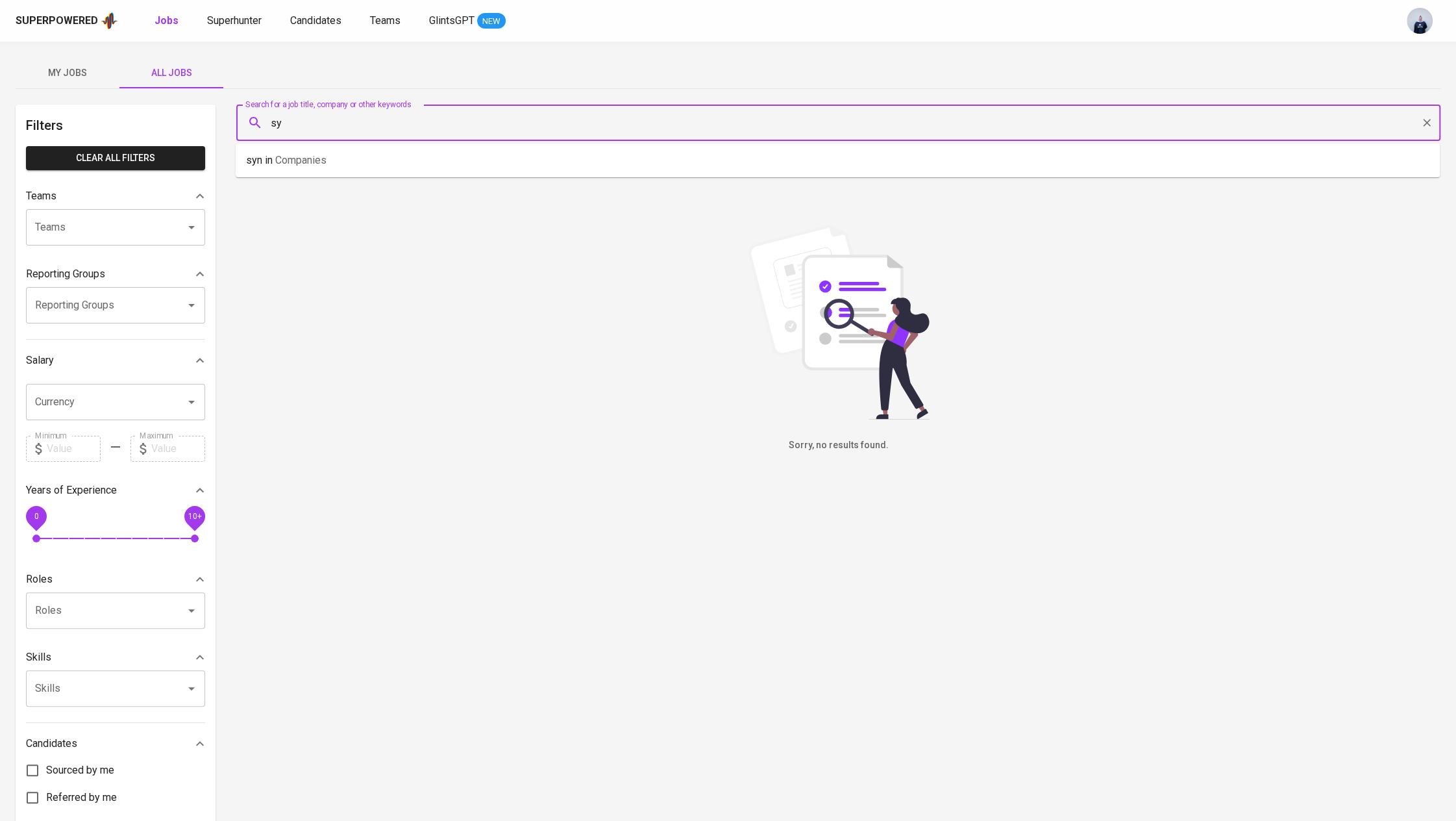
type input "s"
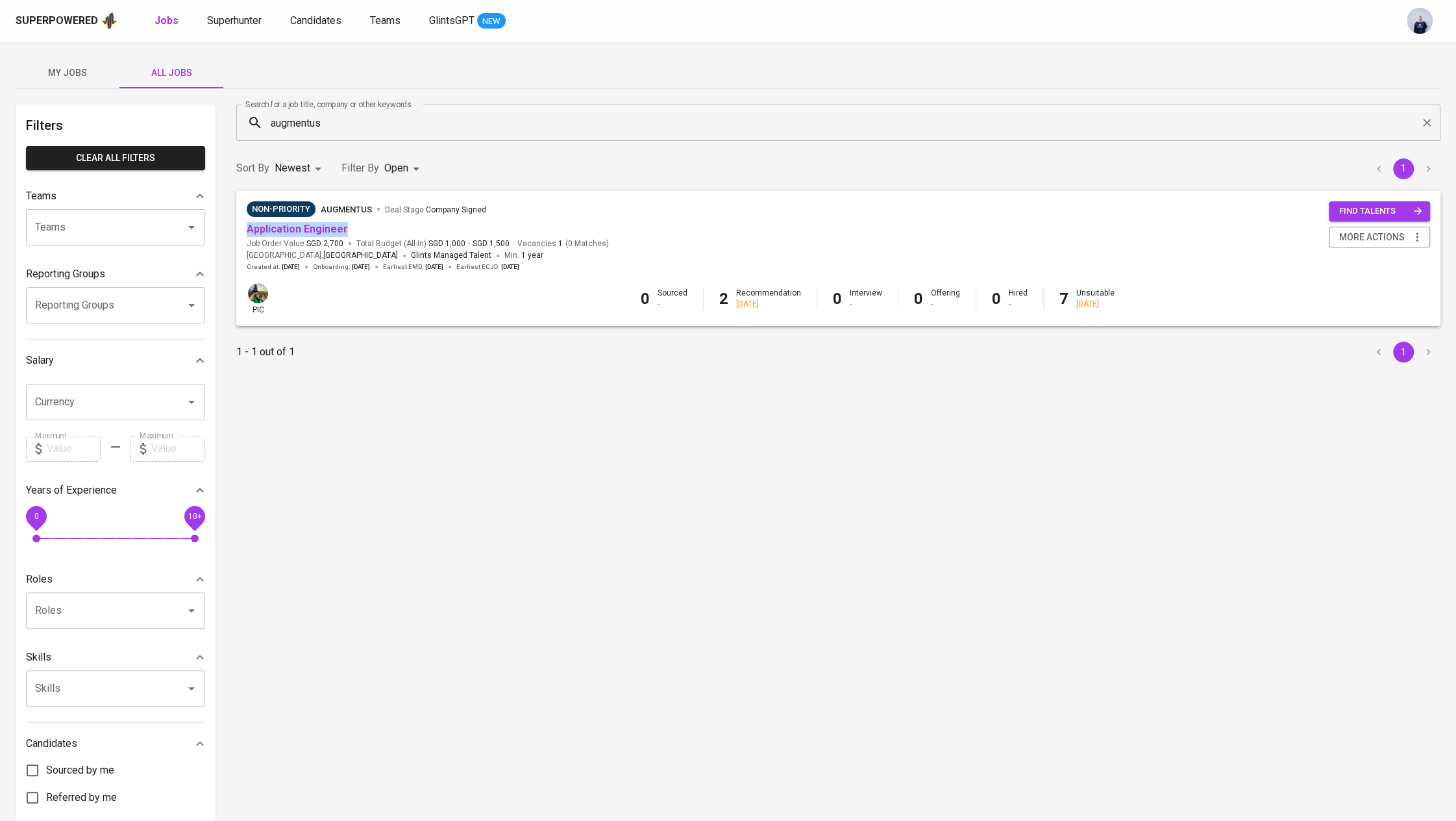
click at [364, 118] on input "augmentus" at bounding box center [841, 122] width 1147 height 24
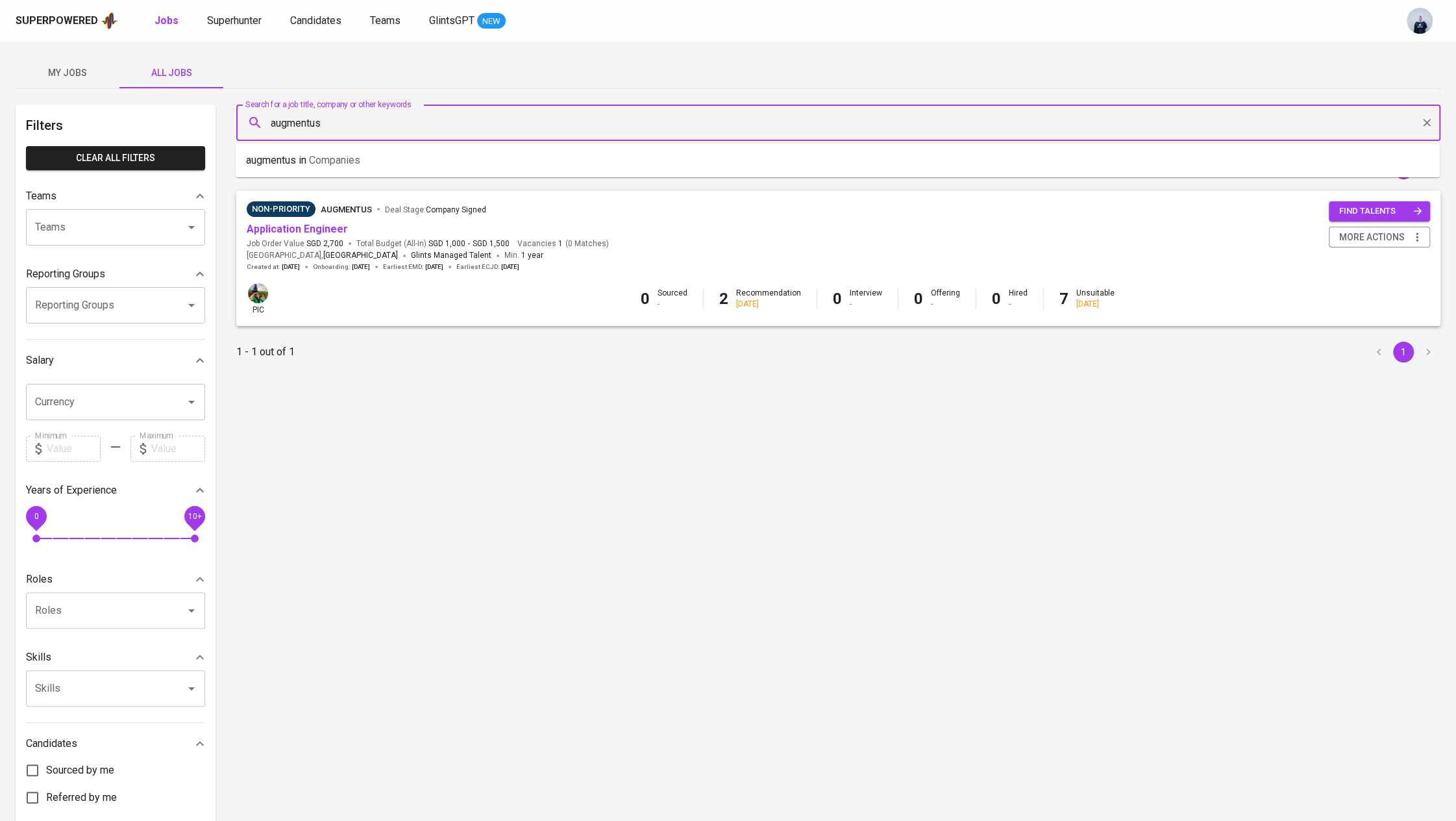
click at [364, 118] on input "augmentus" at bounding box center [841, 122] width 1147 height 24
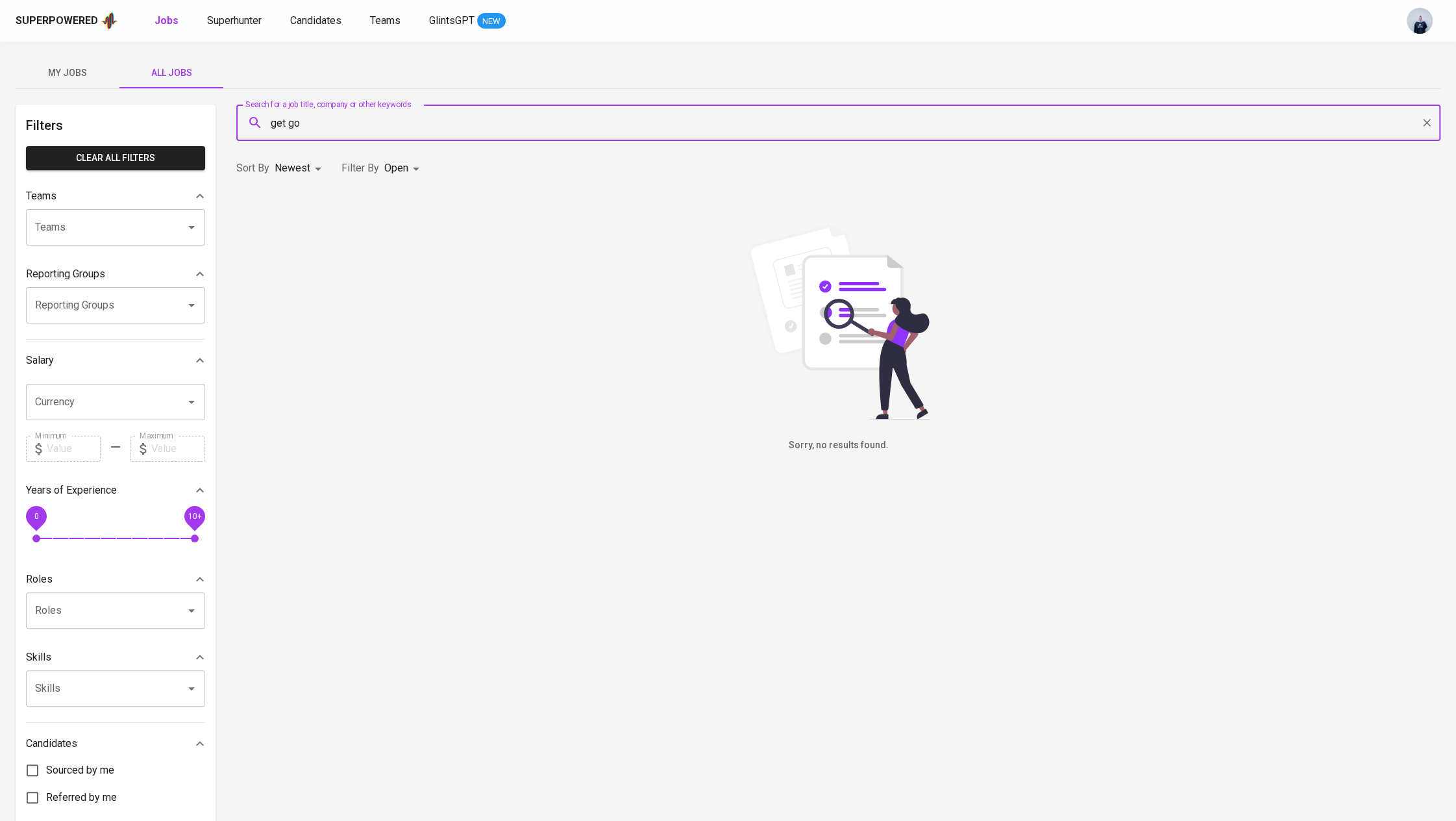
click at [288, 119] on input "get go" at bounding box center [841, 122] width 1147 height 24
type input "getgo"
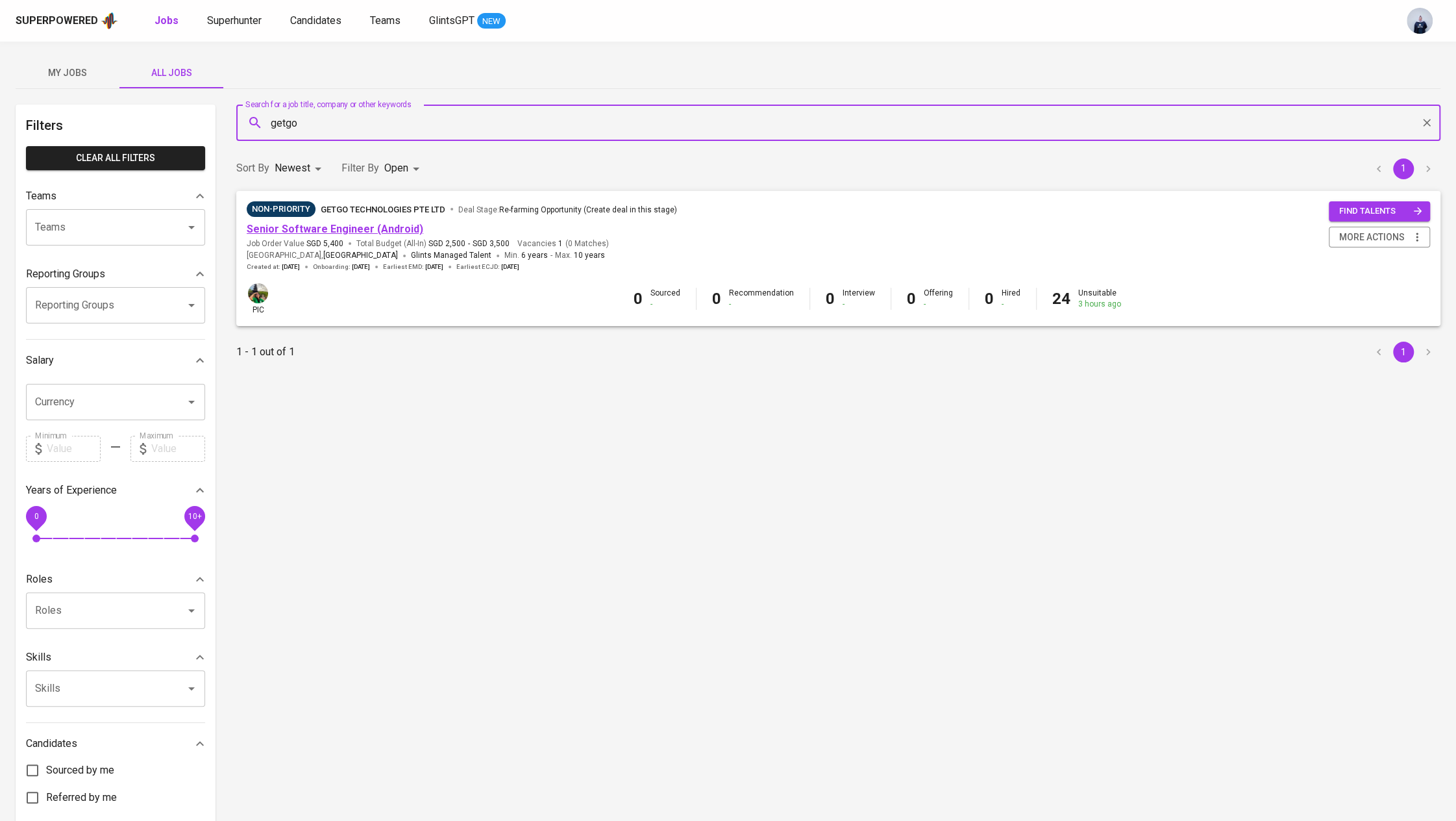
click at [384, 228] on link "Senior Software Engineer (Android)" at bounding box center [335, 228] width 177 height 13
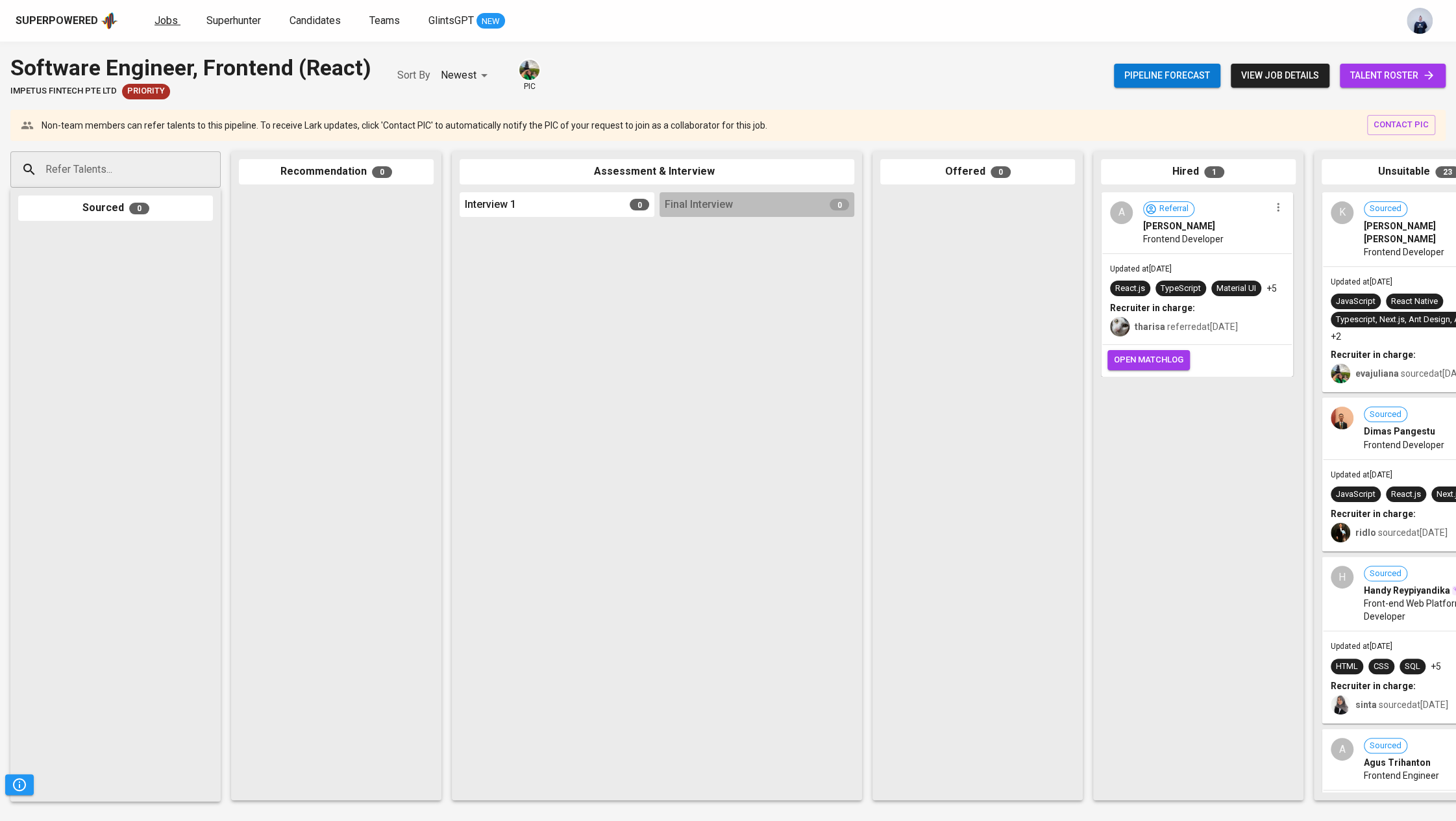
click at [160, 17] on span "Jobs" at bounding box center [166, 20] width 23 height 13
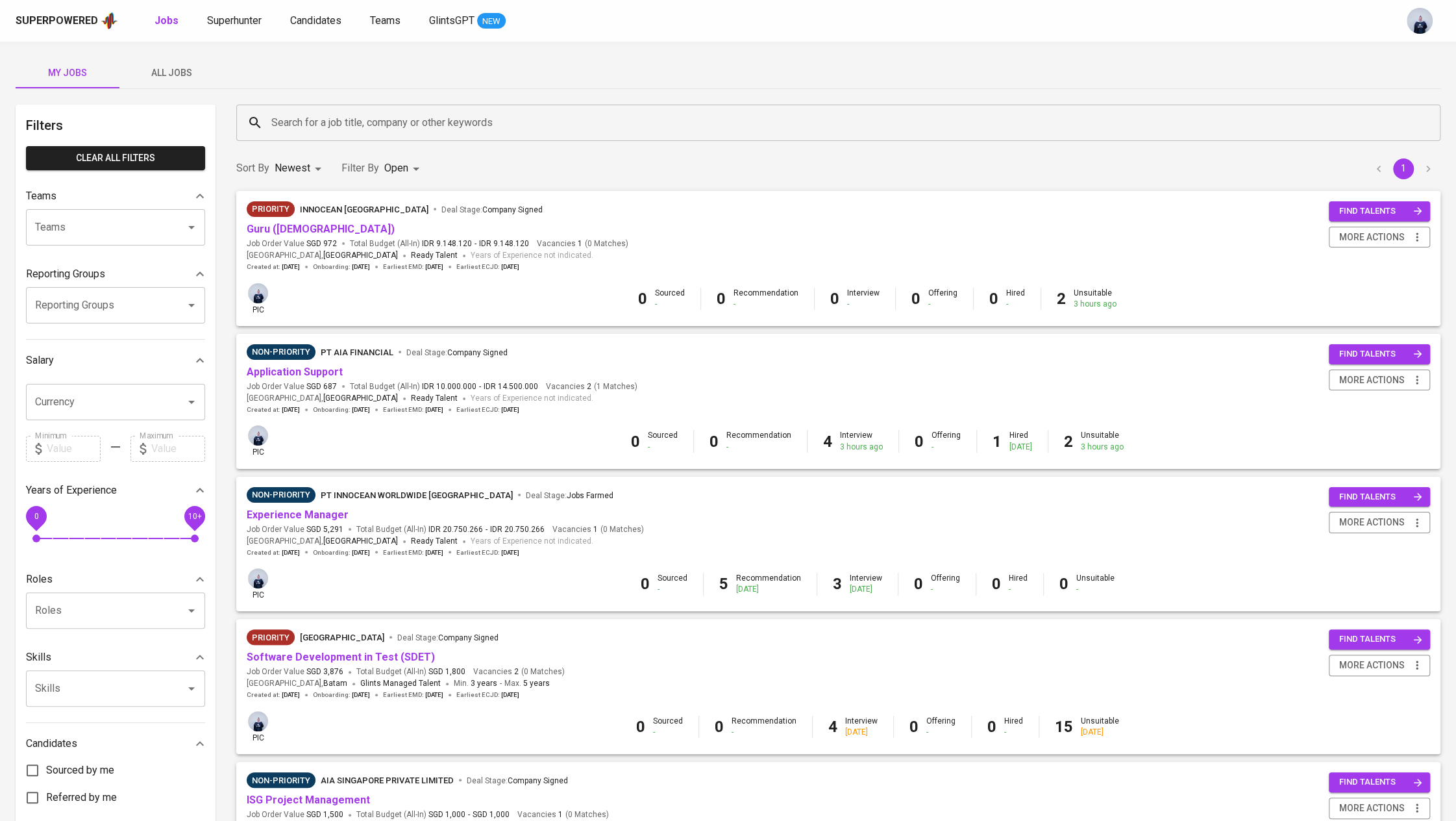
click at [172, 76] on span "All Jobs" at bounding box center [171, 73] width 88 height 17
